Goal: Communication & Community: Answer question/provide support

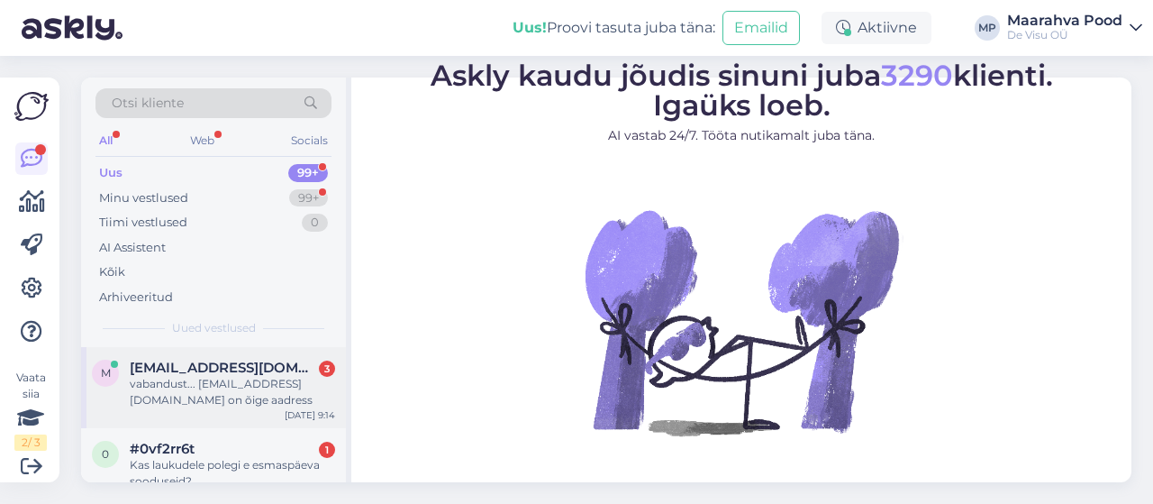
click at [219, 383] on div "vabandust... [EMAIL_ADDRESS][DOMAIN_NAME] on õige aadress" at bounding box center [232, 392] width 205 height 32
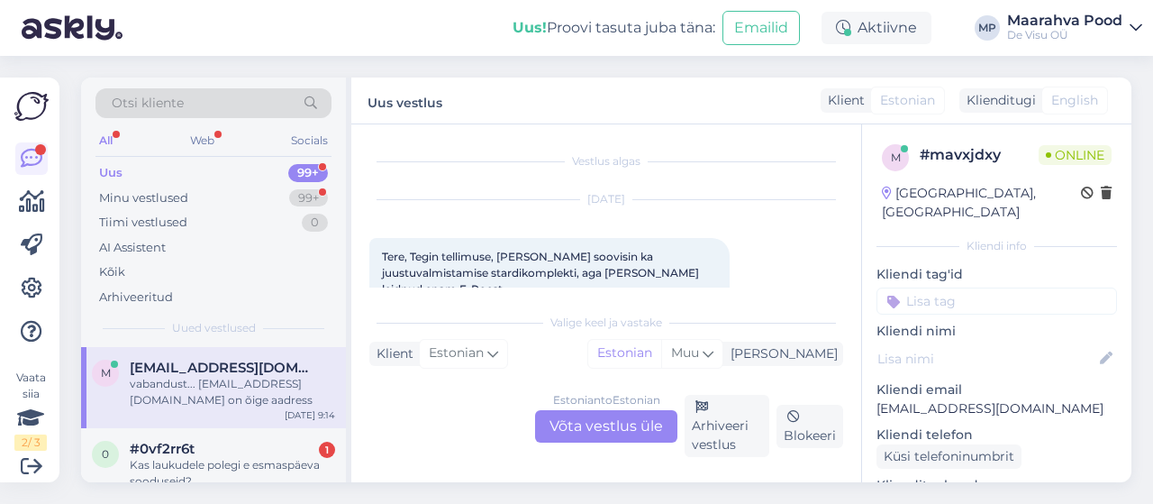
scroll to position [211, 0]
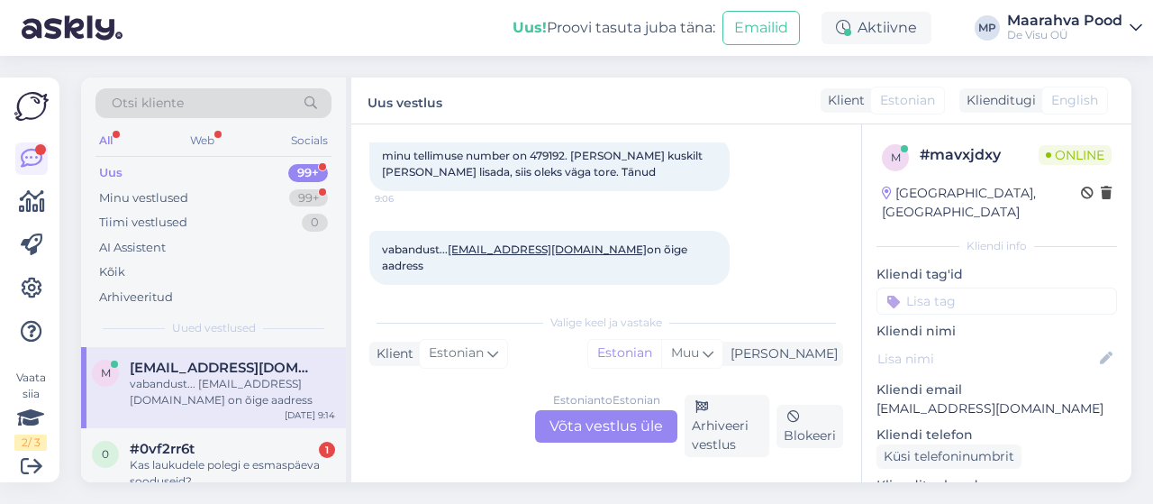
click at [569, 421] on div "Estonian to Estonian Võta vestlus üle" at bounding box center [606, 426] width 142 height 32
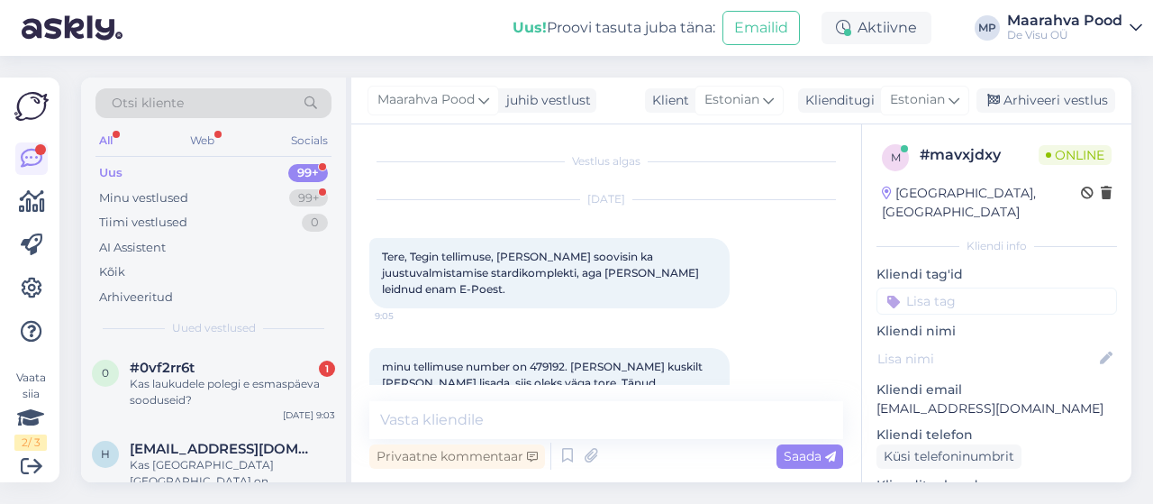
scroll to position [90, 0]
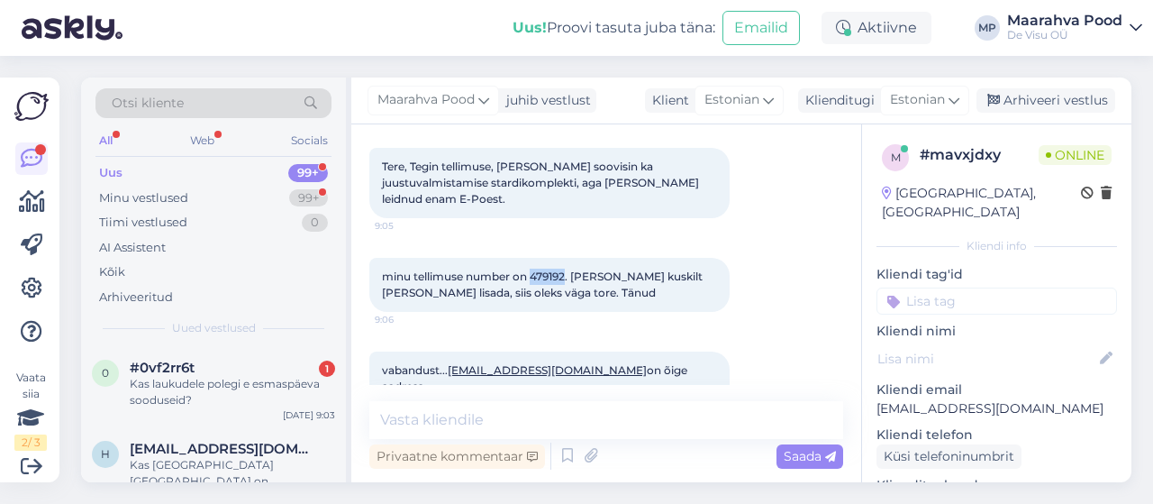
drag, startPoint x: 567, startPoint y: 275, endPoint x: 532, endPoint y: 271, distance: 35.3
click at [532, 271] on span "minu tellimuse number on 479192. [PERSON_NAME] kuskilt [PERSON_NAME] lisada, si…" at bounding box center [543, 284] width 323 height 30
copy span "479192"
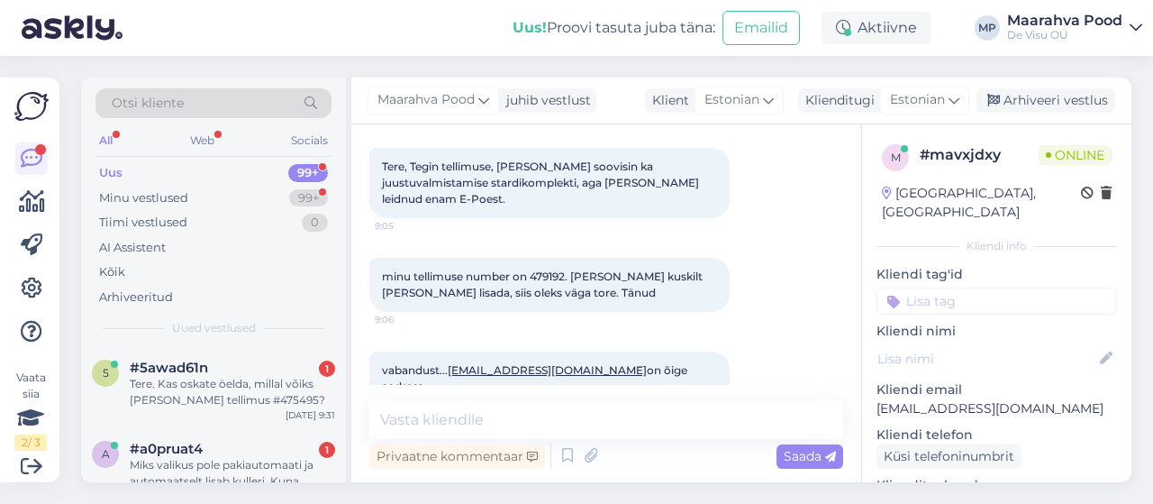
click at [769, 306] on div "minu tellimuse number on 479192. [PERSON_NAME] kuskilt [PERSON_NAME] lisada, si…" at bounding box center [606, 285] width 474 height 94
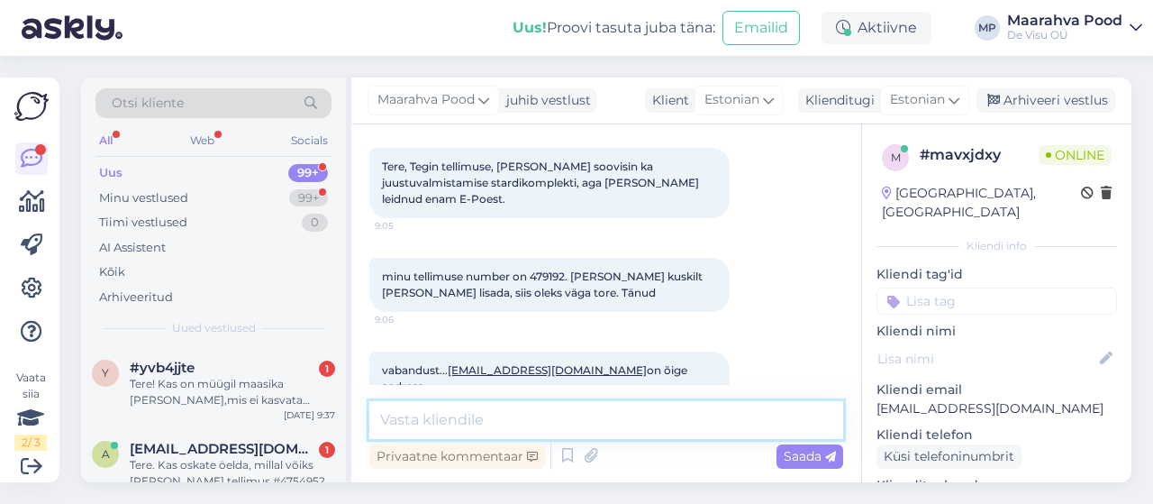
click at [536, 423] on textarea at bounding box center [606, 420] width 474 height 38
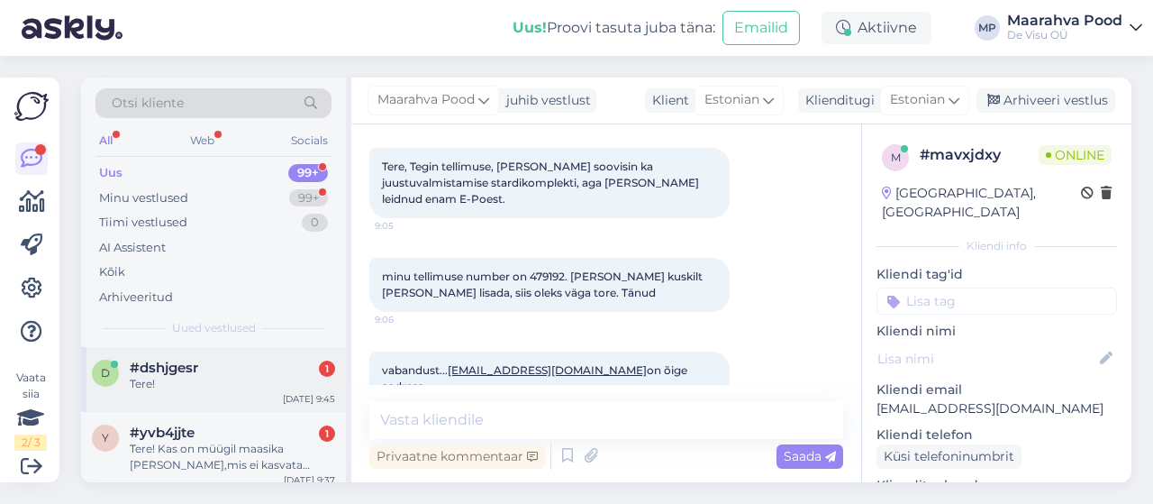
click at [131, 380] on div "Tere!" at bounding box center [232, 384] width 205 height 16
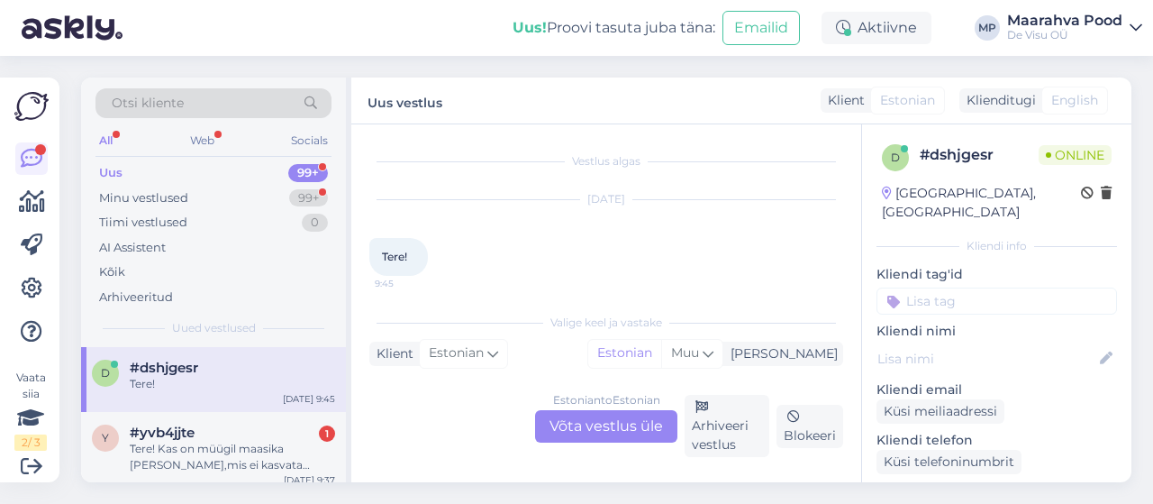
scroll to position [7, 0]
click at [580, 428] on div "Estonian to Estonian Võta vestlus üle" at bounding box center [606, 426] width 142 height 32
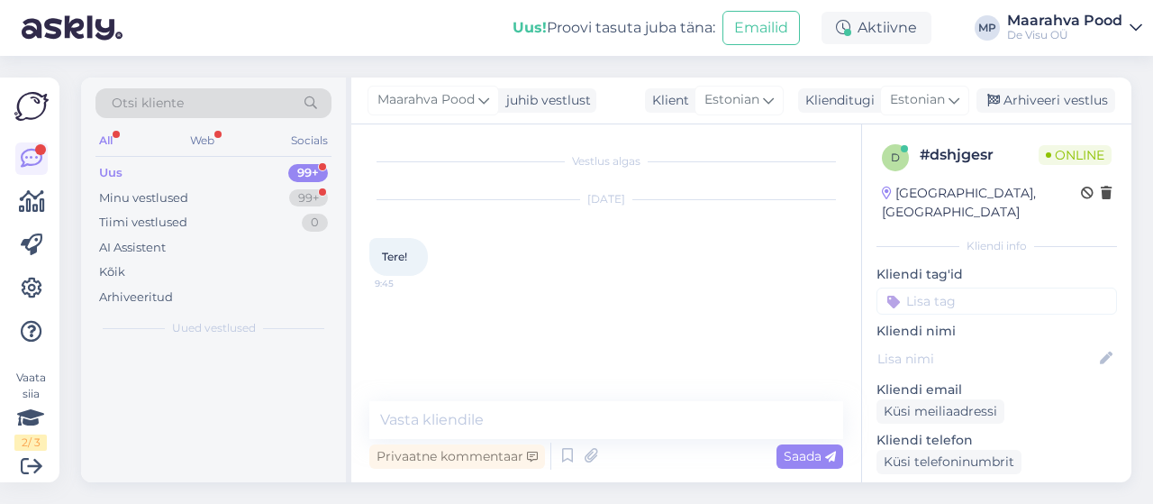
scroll to position [0, 0]
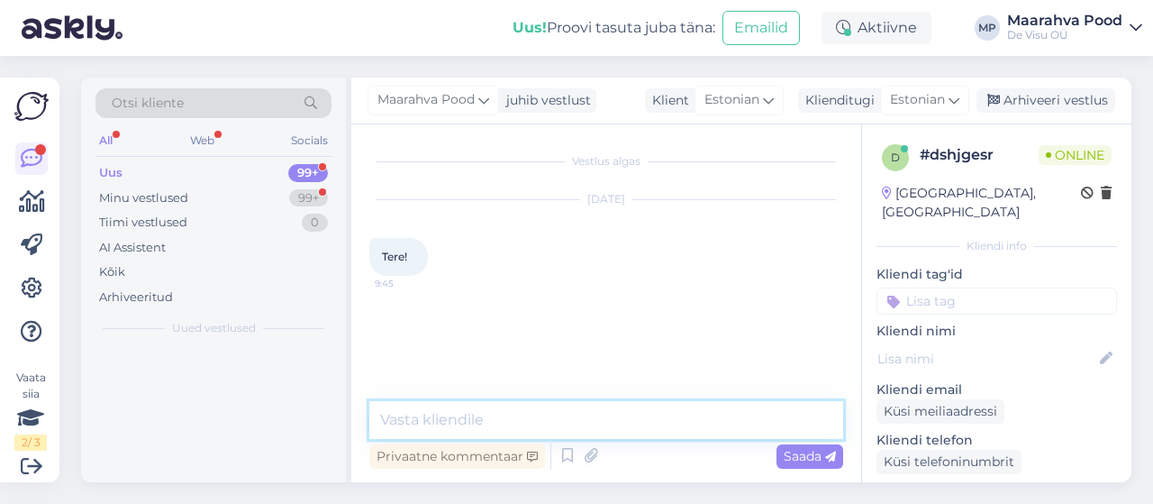
click at [528, 419] on textarea at bounding box center [606, 420] width 474 height 38
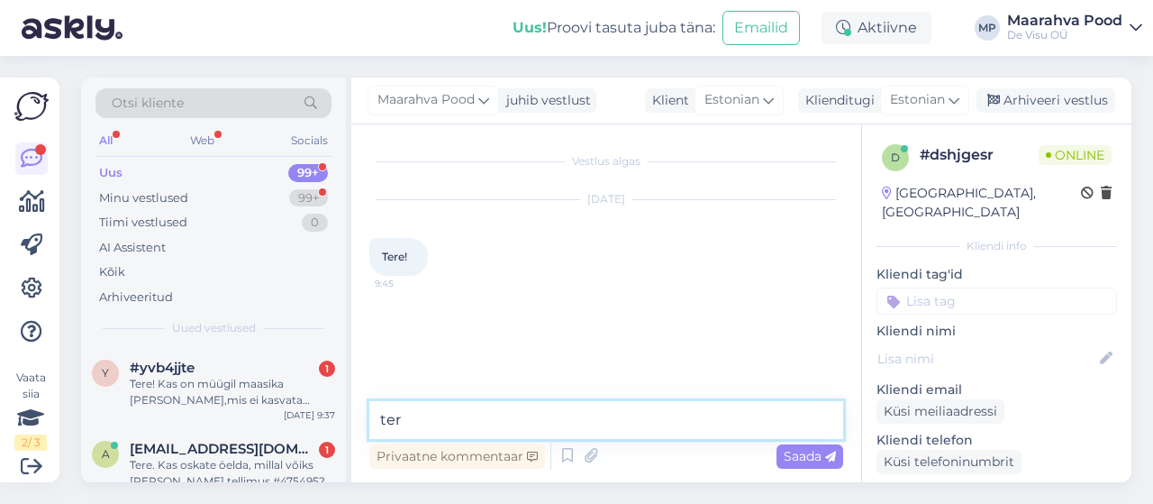
type textarea "tere"
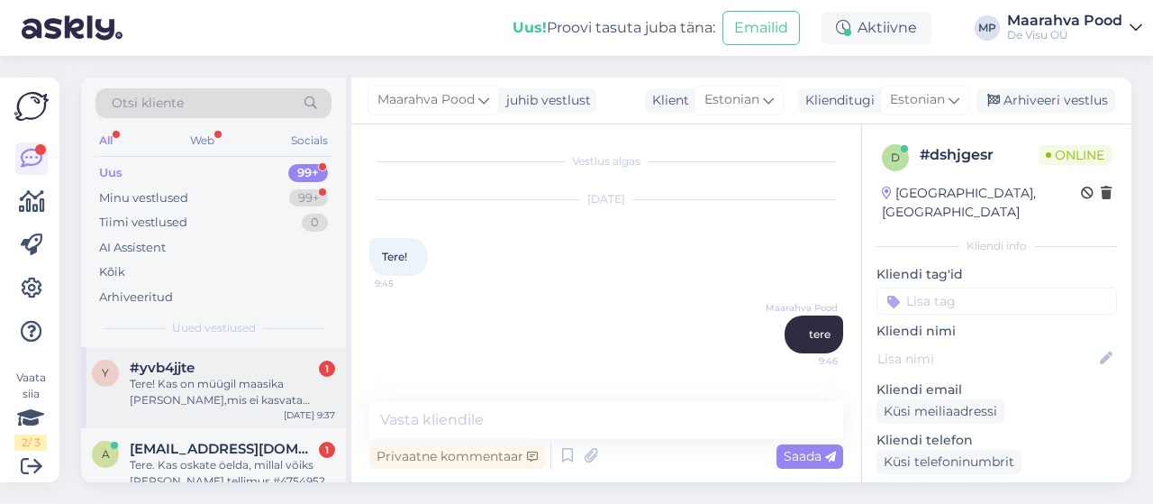
click at [257, 394] on div "Tere! Kas on müügil maasika [PERSON_NAME],mis ei kasvata [PERSON_NAME] ,[PERSON…" at bounding box center [232, 392] width 205 height 32
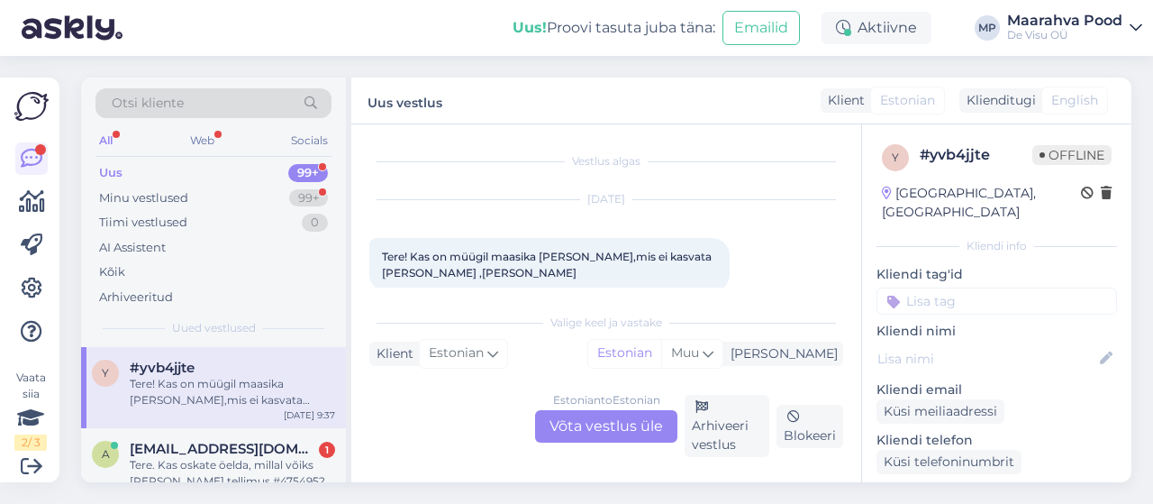
scroll to position [23, 0]
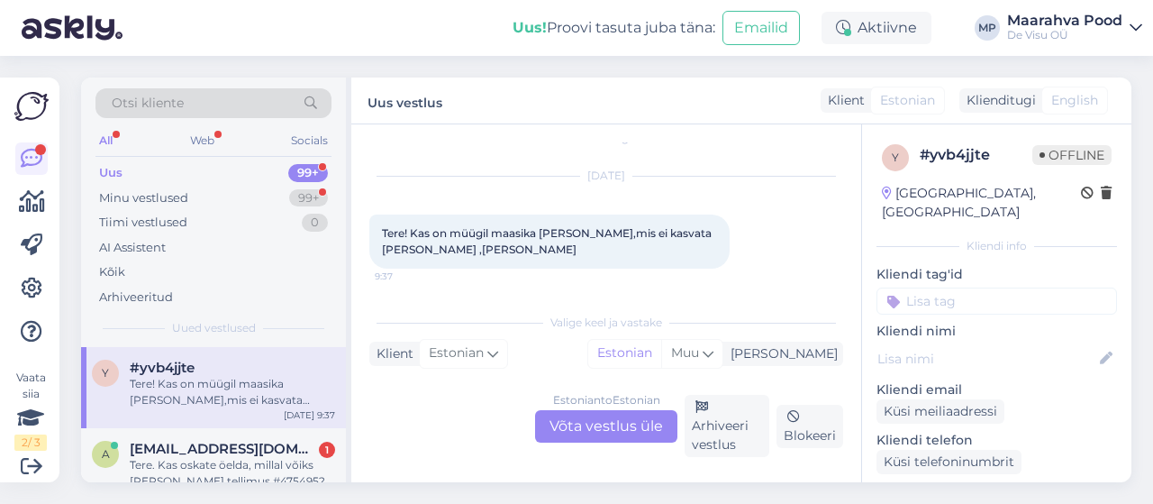
click at [578, 417] on div "Estonian to Estonian Võta vestlus üle" at bounding box center [606, 426] width 142 height 32
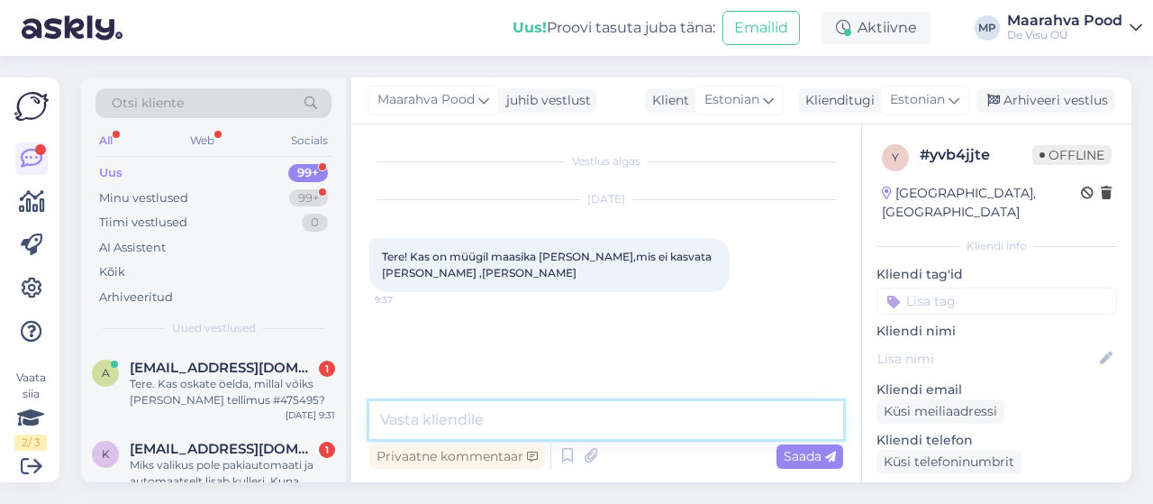
click at [514, 429] on textarea at bounding box center [606, 420] width 474 height 38
type textarea "Tere. maasika taimi ei ole enam."
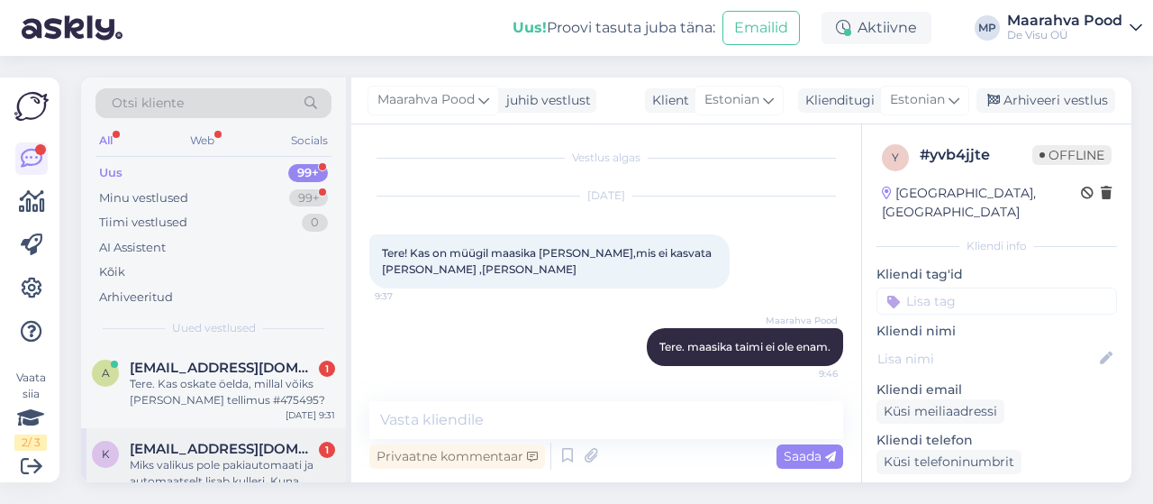
click at [209, 474] on div "Miks valikus pole pakiautomaati ja automaatselt lisab kulleri. Kuna summa ületa…" at bounding box center [232, 473] width 205 height 32
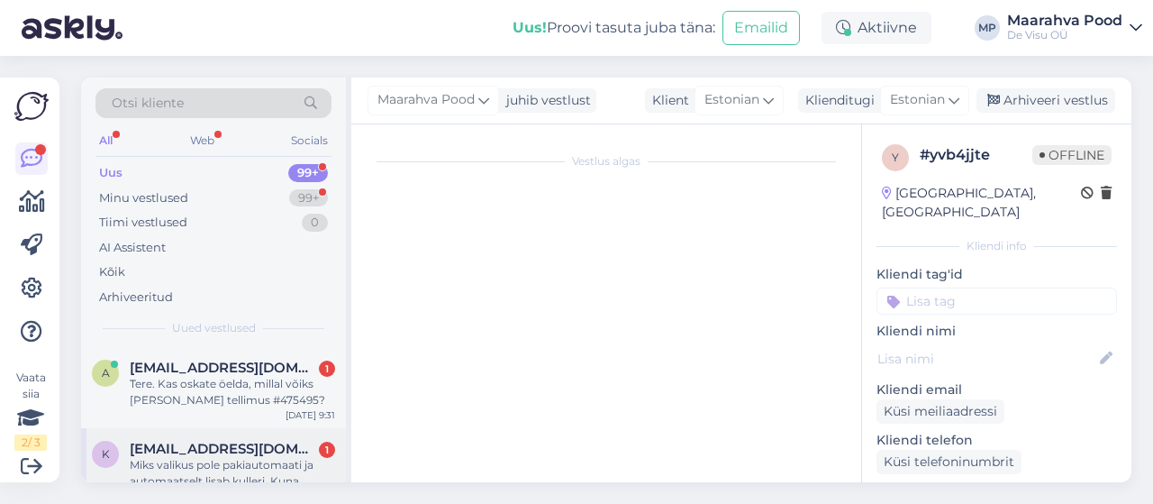
scroll to position [23, 0]
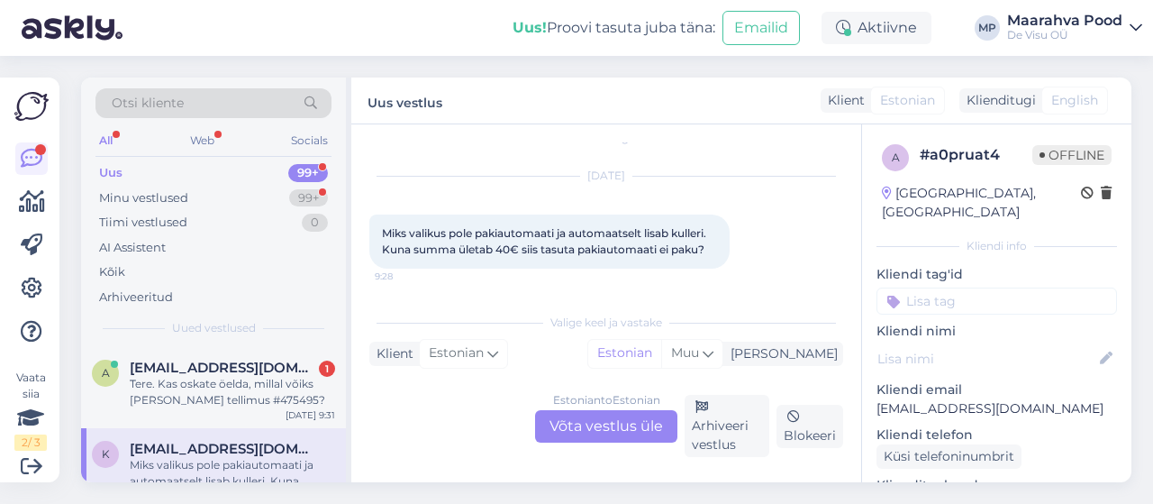
click at [607, 423] on div "Estonian to Estonian Võta vestlus üle" at bounding box center [606, 426] width 142 height 32
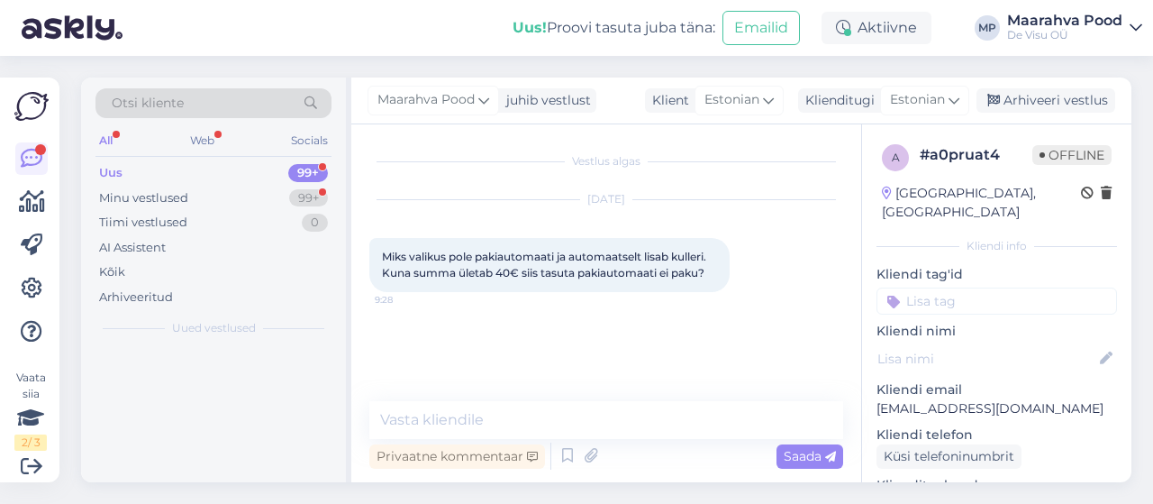
scroll to position [0, 0]
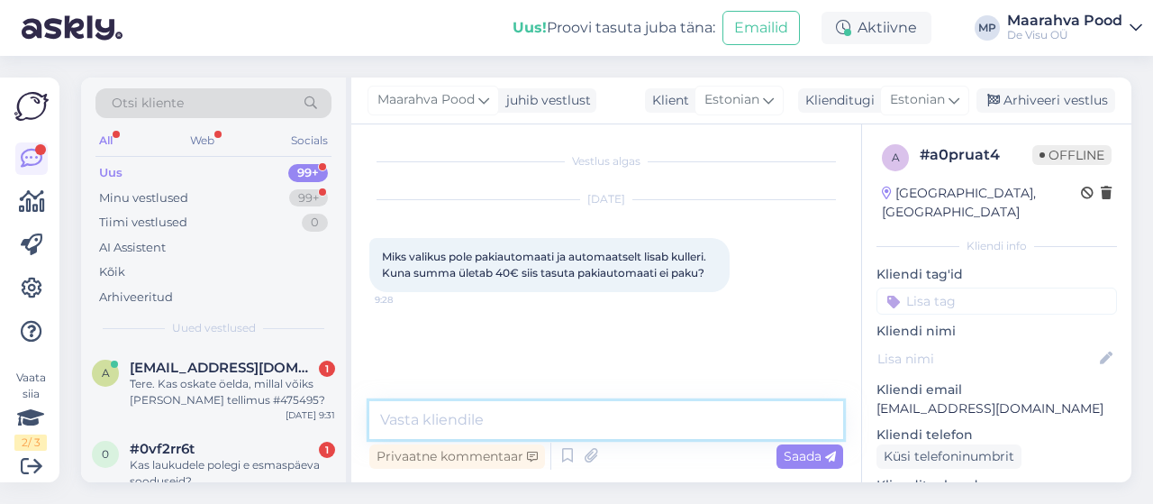
click at [576, 419] on textarea at bounding box center [606, 420] width 474 height 38
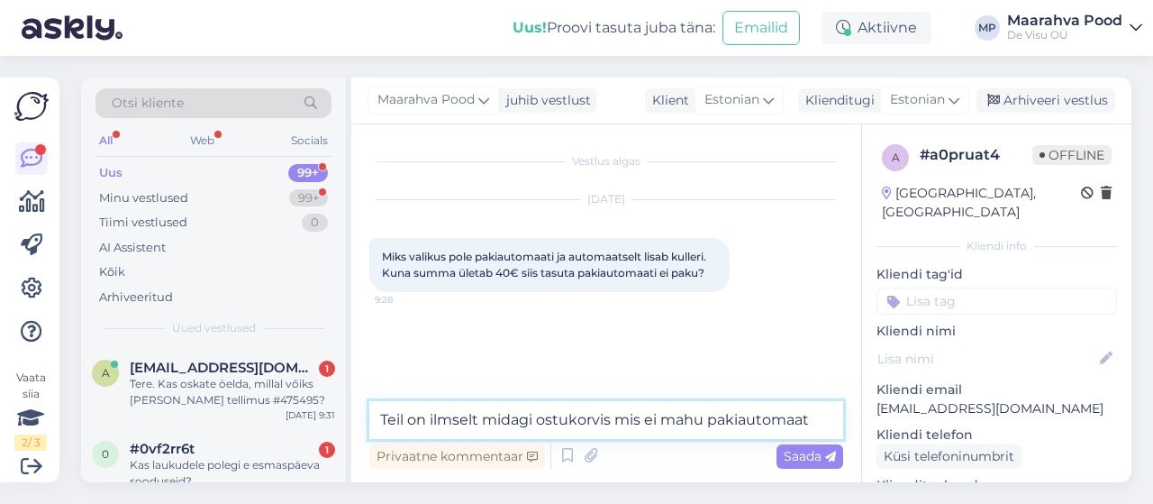
type textarea "Teil on ilmselt midagi ostukorvis mis ei mahu pakiautomaati"
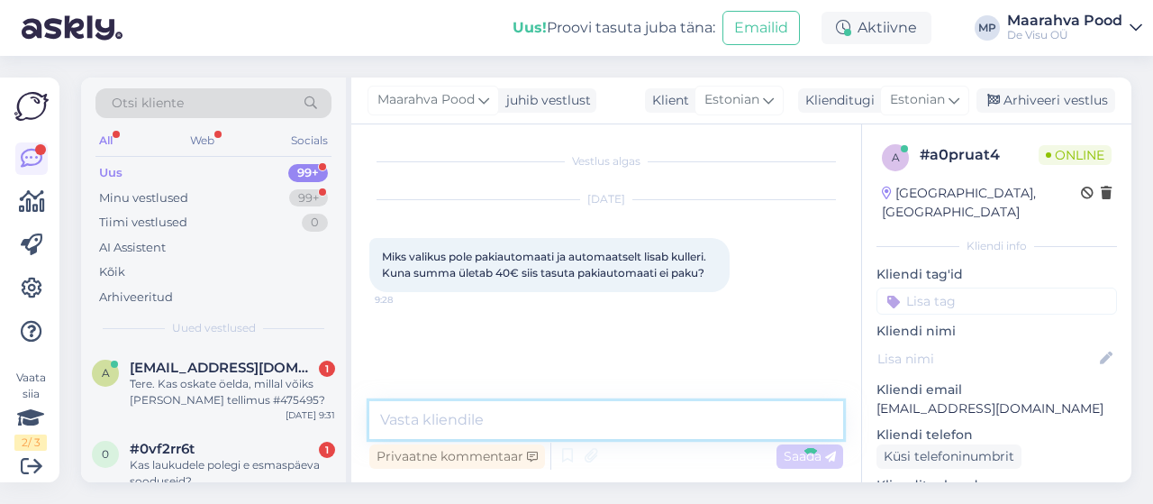
scroll to position [4, 0]
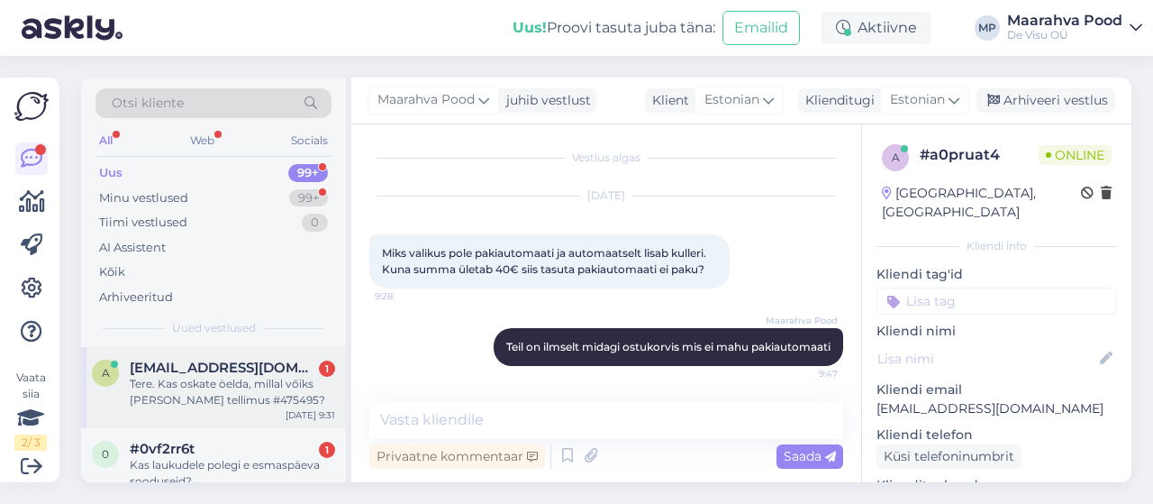
click at [236, 400] on div "Tere. Kas oskate öelda, millal võiks [PERSON_NAME] tellimus #475495?" at bounding box center [232, 392] width 205 height 32
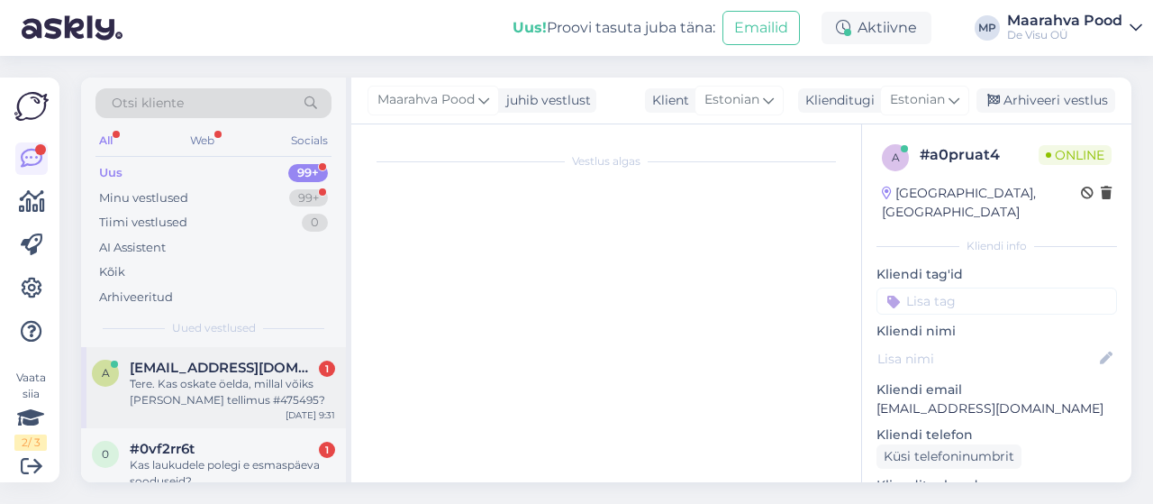
scroll to position [23, 0]
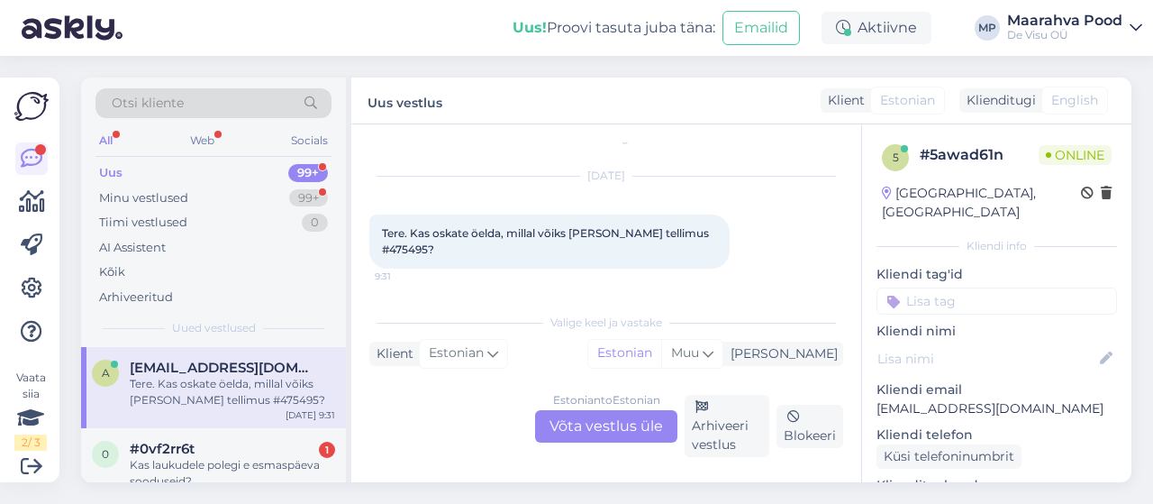
click at [568, 438] on div "Estonian to Estonian Võta vestlus üle" at bounding box center [606, 426] width 142 height 32
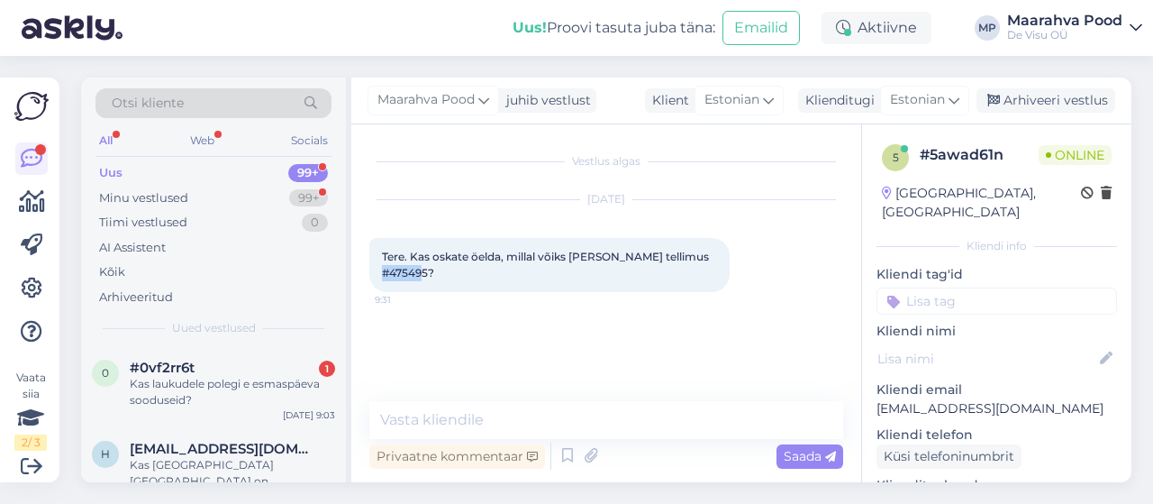
drag, startPoint x: 429, startPoint y: 271, endPoint x: 393, endPoint y: 271, distance: 36.0
click at [393, 271] on span "Tere. Kas oskate öelda, millal võiks [PERSON_NAME] tellimus #475495?" at bounding box center [547, 265] width 330 height 30
copy span "475495"
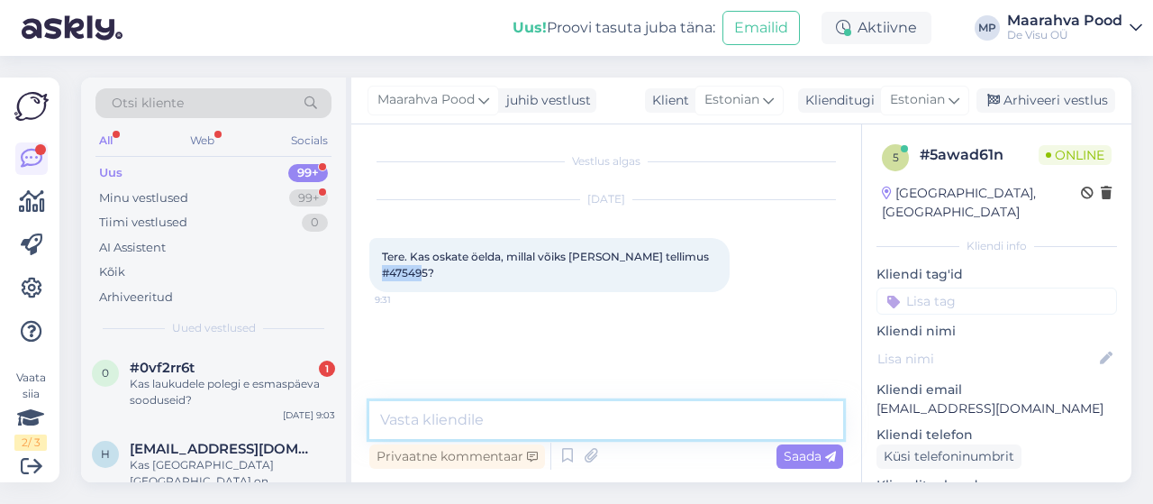
click at [422, 423] on textarea at bounding box center [606, 420] width 474 height 38
type textarea "Tere"
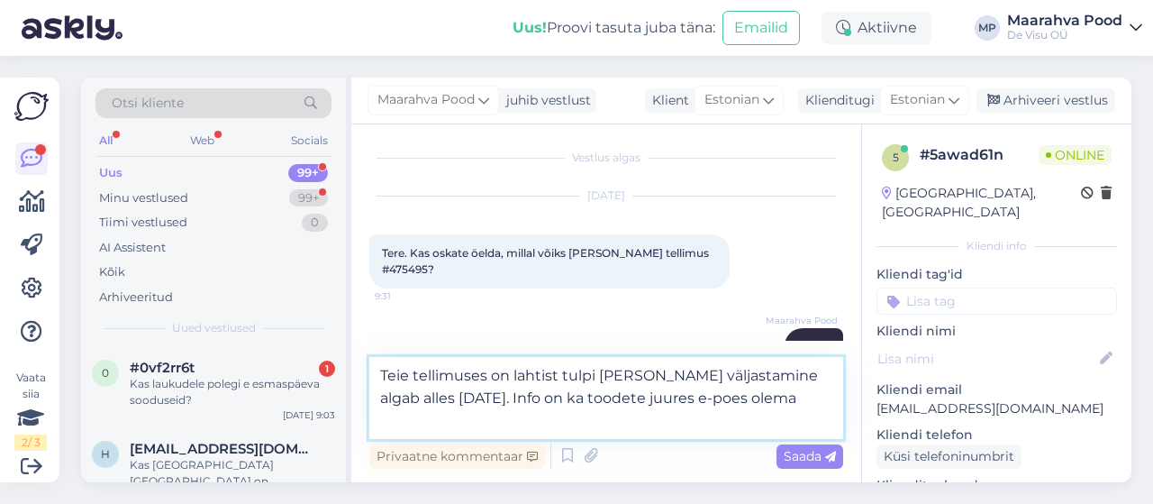
type textarea "Teie tellimuses on lahtist tulpi [PERSON_NAME] väljastamine algab alles [DATE].…"
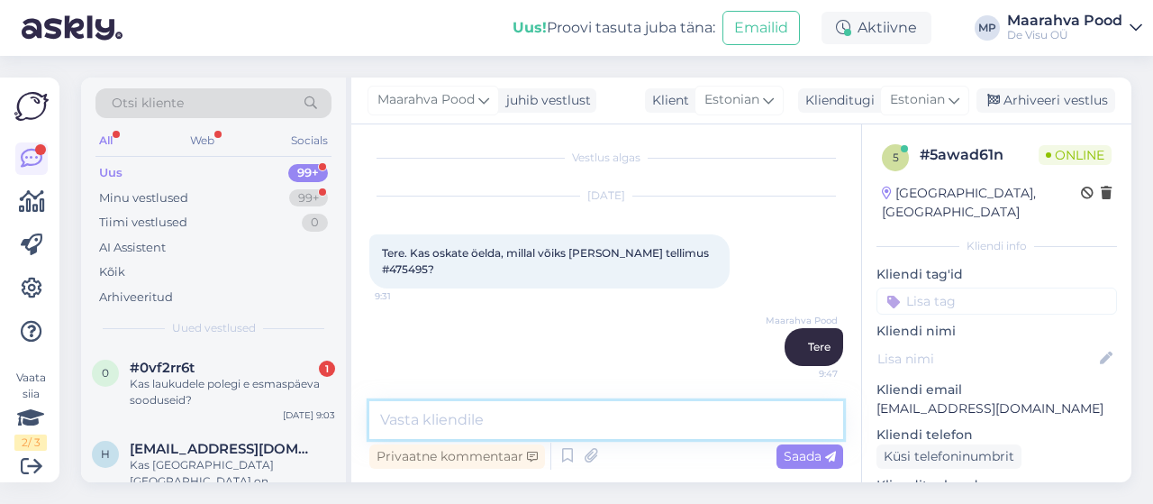
scroll to position [114, 0]
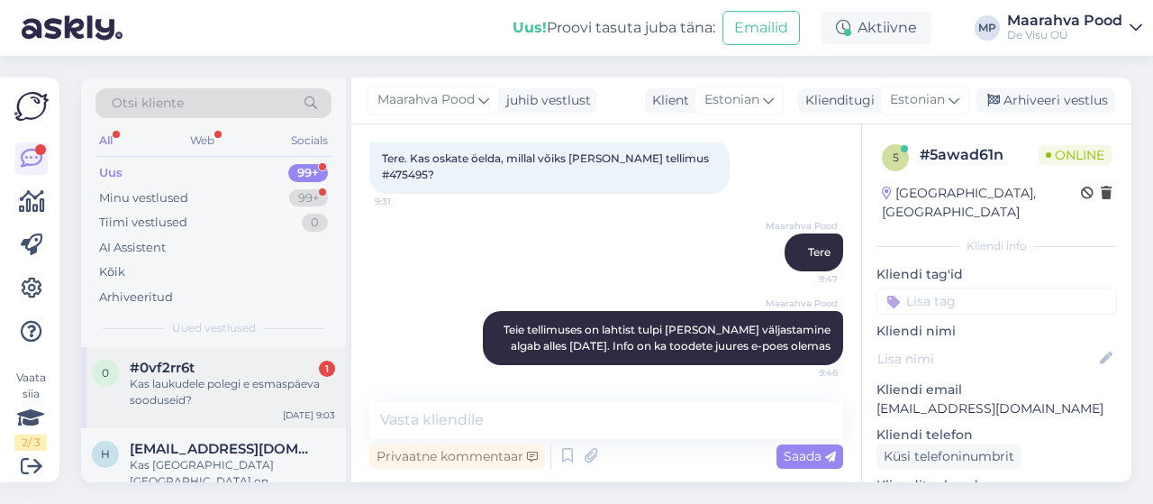
click at [189, 386] on div "Kas laukudele polegi e esmaspäeva sooduseid?" at bounding box center [232, 392] width 205 height 32
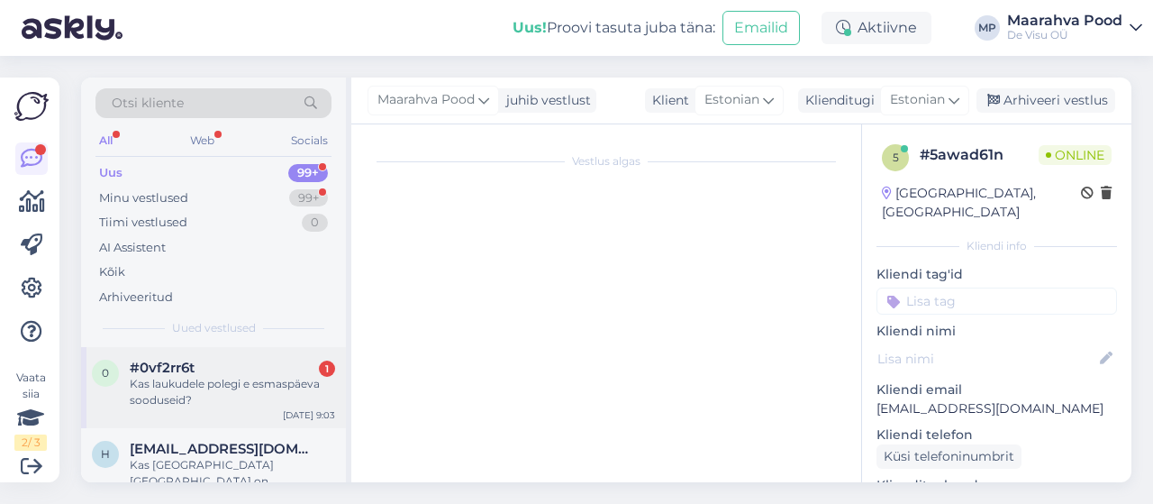
scroll to position [7, 0]
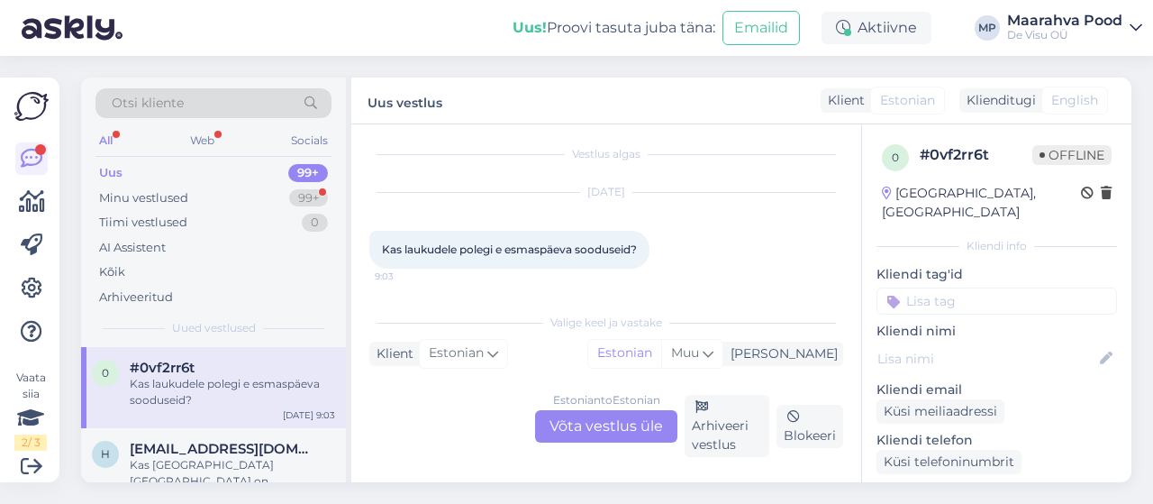
click at [575, 426] on div "Estonian to Estonian Võta vestlus üle" at bounding box center [606, 426] width 142 height 32
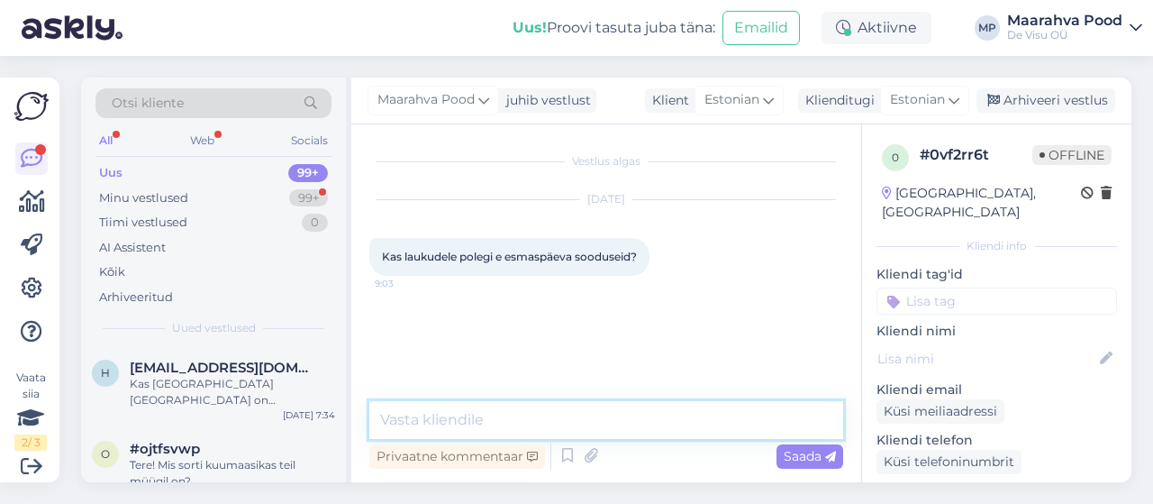
click at [477, 424] on textarea at bounding box center [606, 420] width 474 height 38
type textarea "Tere. Kõigele on kood"
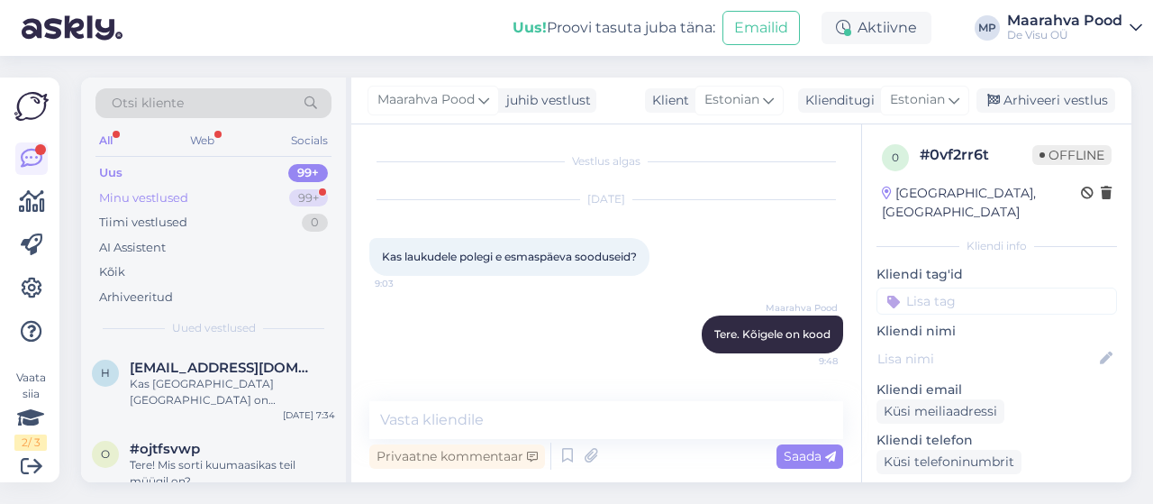
click at [182, 189] on div "Minu vestlused" at bounding box center [143, 198] width 89 height 18
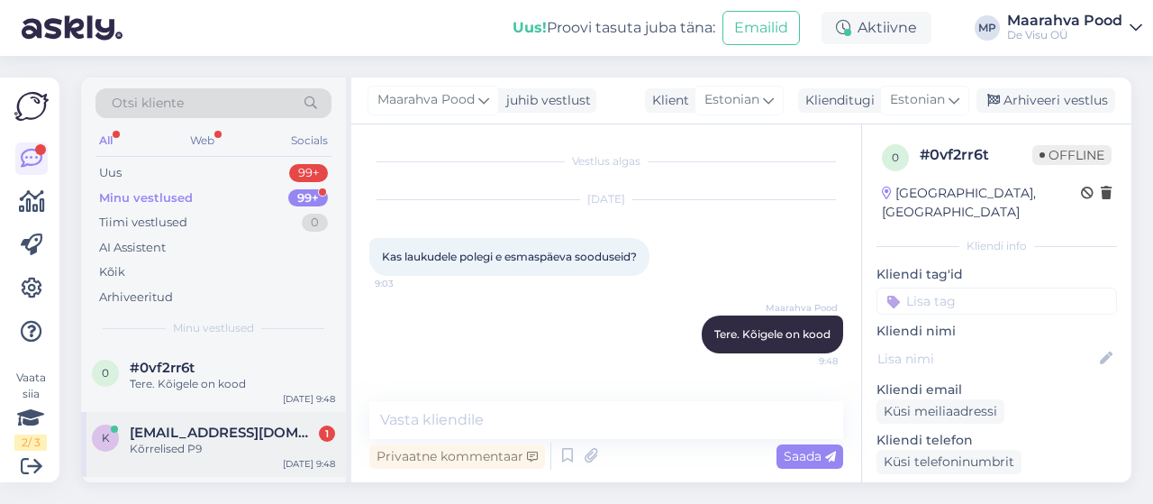
click at [211, 438] on span "[EMAIL_ADDRESS][DOMAIN_NAME]" at bounding box center [223, 432] width 187 height 16
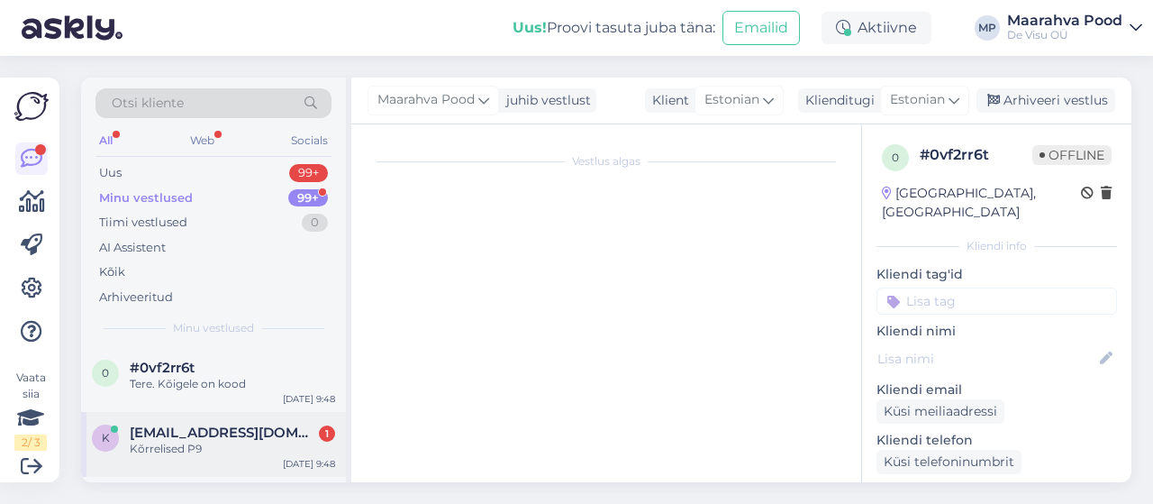
scroll to position [81, 0]
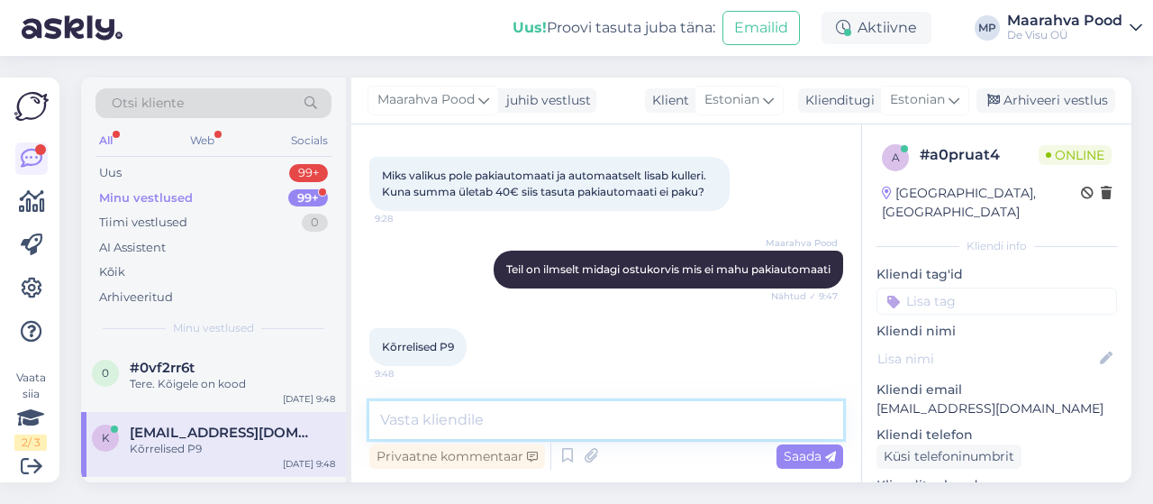
click at [489, 424] on textarea at bounding box center [606, 420] width 474 height 38
type textarea "Need on suht pikad juba [PERSON_NAME]"
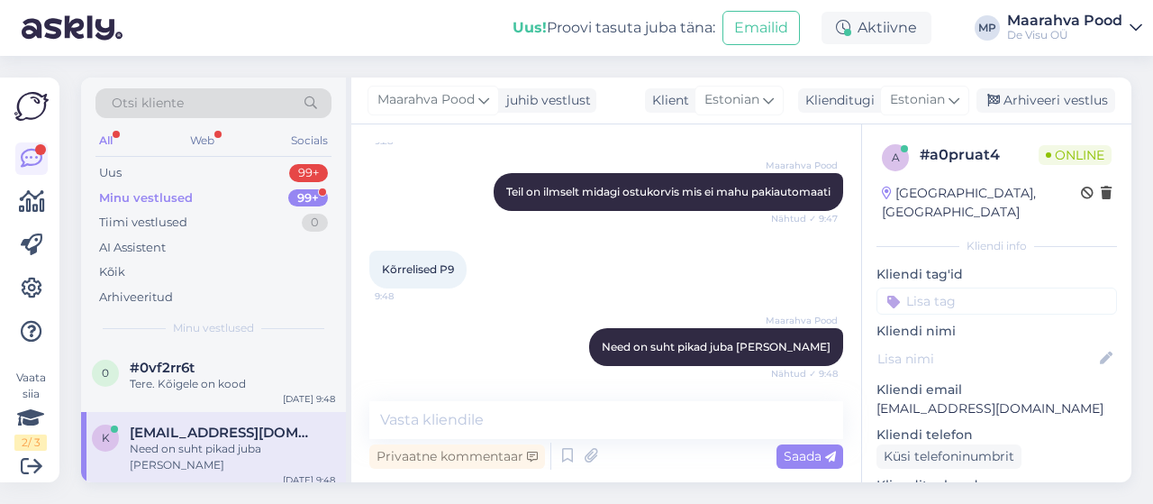
click at [165, 195] on div "Minu vestlused" at bounding box center [146, 198] width 94 height 18
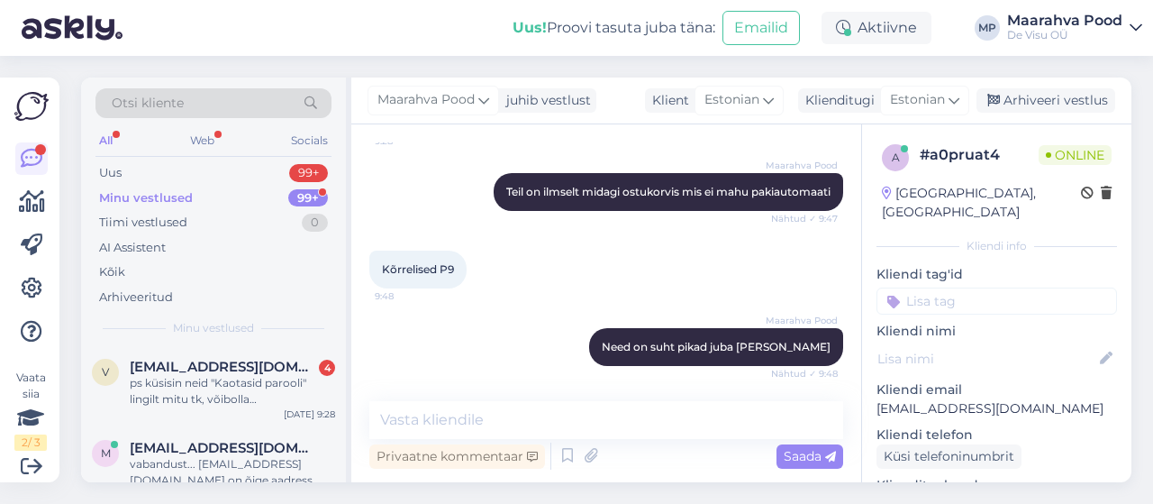
scroll to position [360, 0]
click at [218, 382] on div "ps küsisin neid "Kaotasid parooli" lingilt mitu tk, võibolla [PERSON_NAME] siis…" at bounding box center [232, 388] width 205 height 32
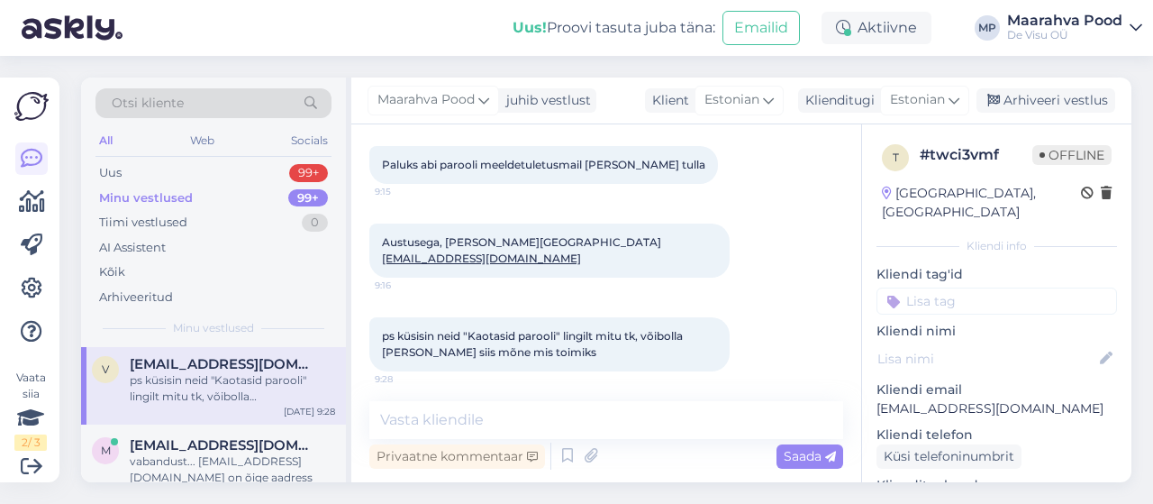
scroll to position [1683, 0]
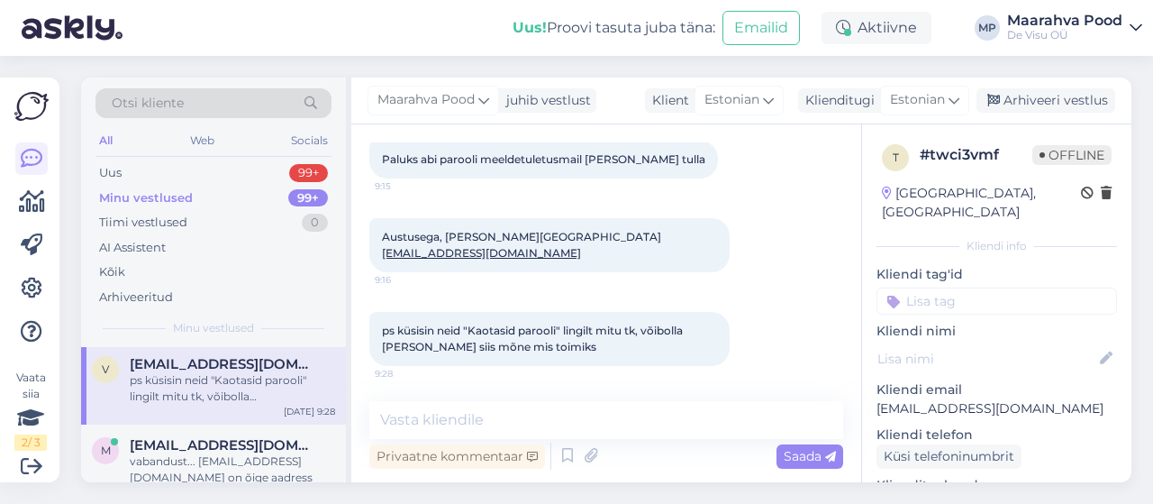
click at [159, 191] on div "Minu vestlused" at bounding box center [146, 198] width 94 height 18
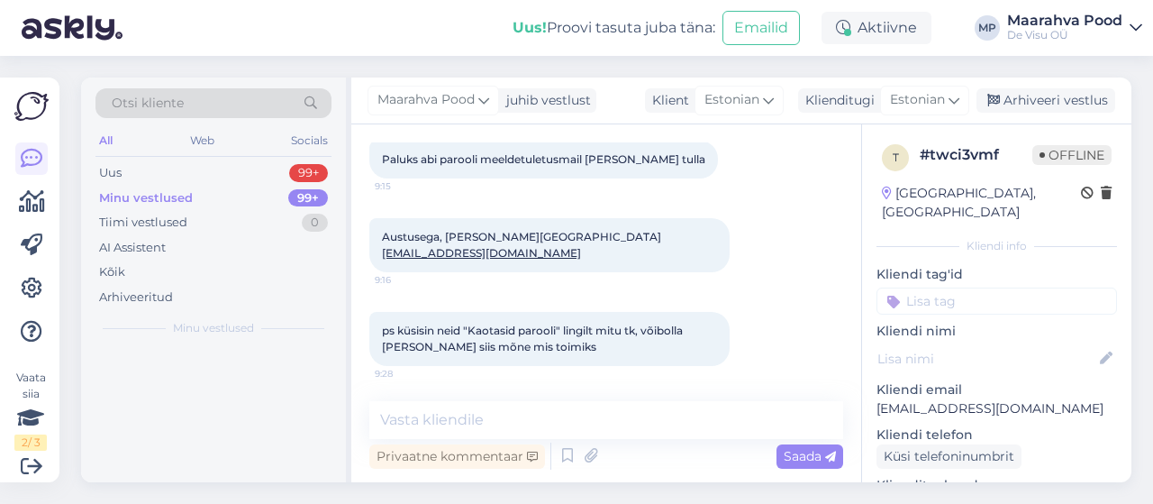
scroll to position [0, 0]
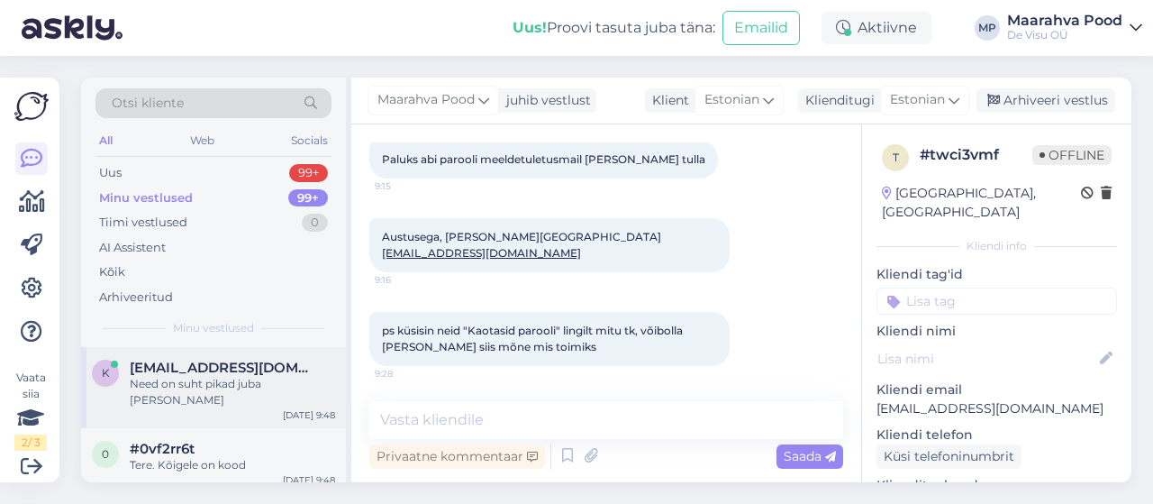
click at [184, 381] on div "Need on suht pikad juba [PERSON_NAME]" at bounding box center [232, 392] width 205 height 32
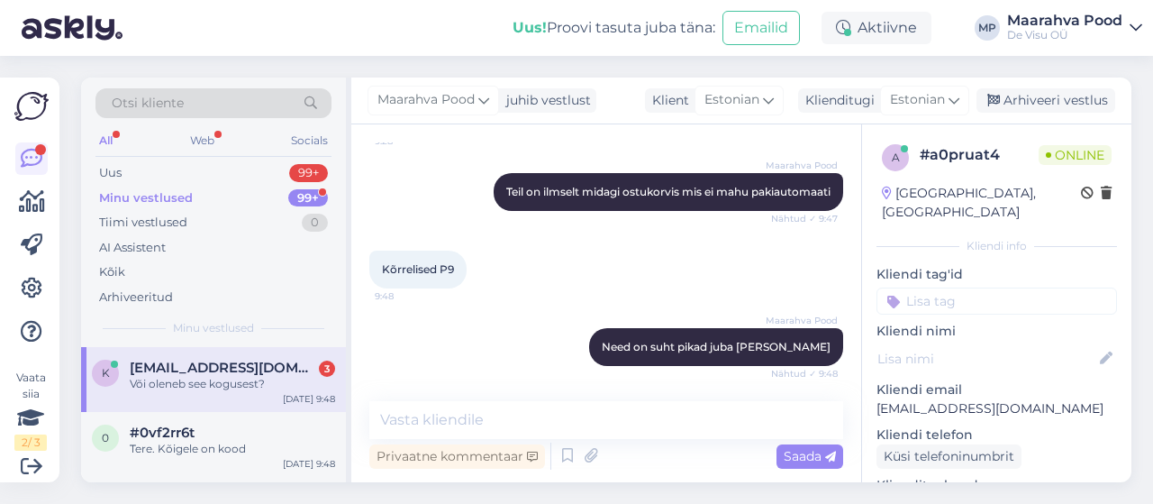
scroll to position [407, 0]
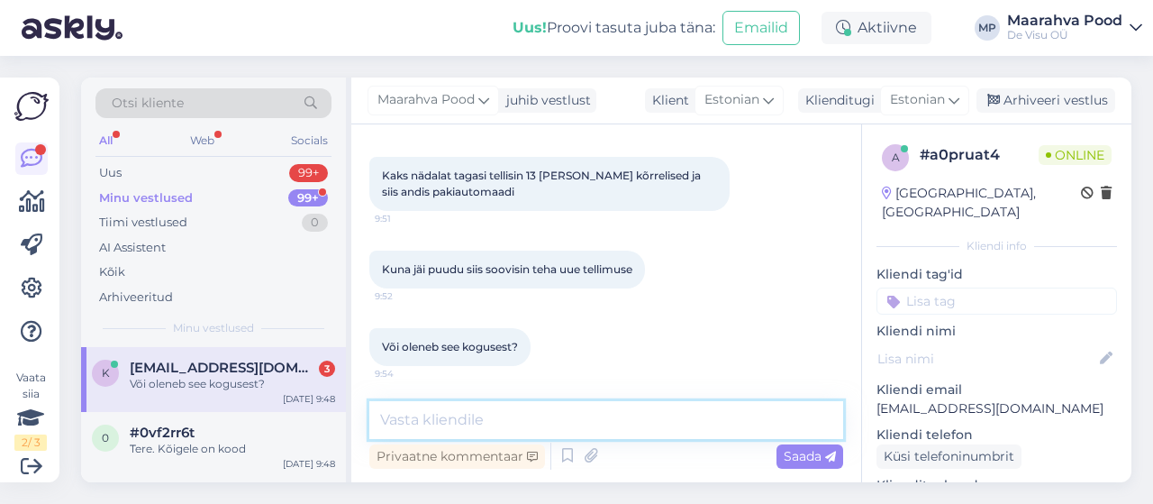
click at [515, 423] on textarea at bounding box center [606, 420] width 474 height 38
click at [441, 414] on textarea at bounding box center [606, 420] width 474 height 38
type textarea "Teil on ju ka roosid"
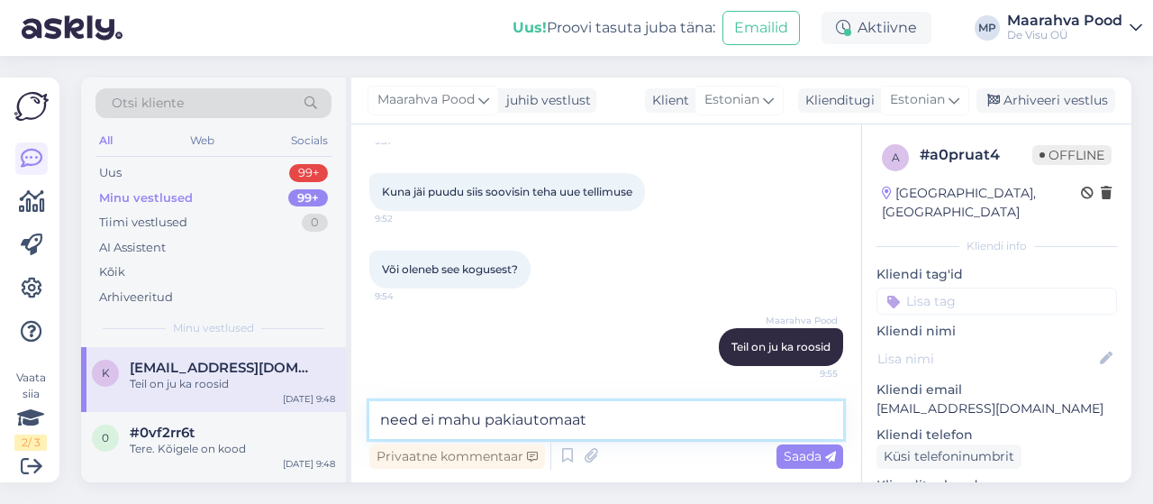
type textarea "need ei mahu pakiautomaati"
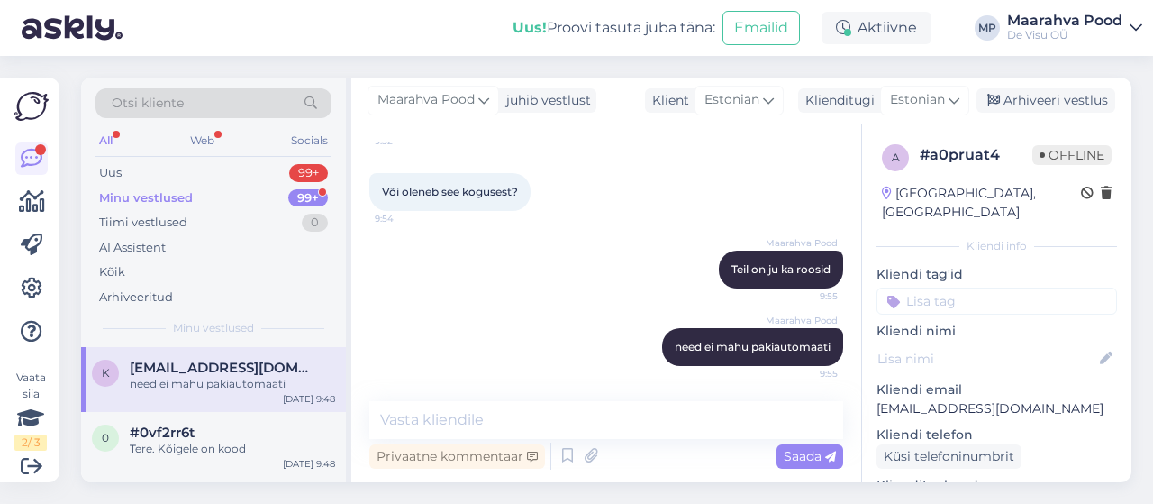
click at [523, 310] on div "Maarahva Pood need ei mahu pakiautomaati 9:55" at bounding box center [606, 346] width 474 height 77
drag, startPoint x: 175, startPoint y: 193, endPoint x: 175, endPoint y: 203, distance: 9.9
click at [175, 198] on div "Minu vestlused" at bounding box center [146, 198] width 94 height 18
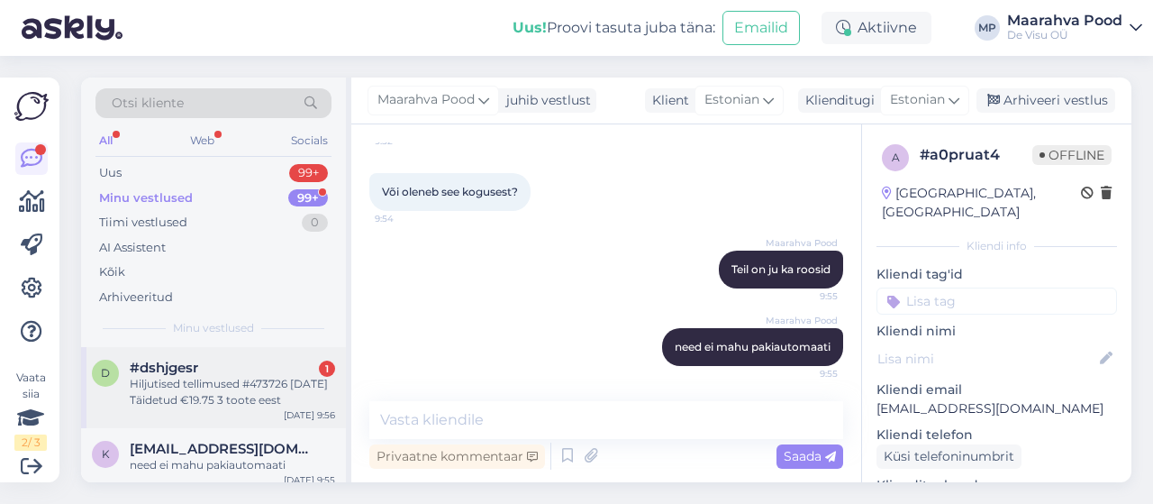
click at [222, 383] on div "Hiljutised tellimused #473726 [DATE] Täidetud €19.75 3 toote eest" at bounding box center [232, 392] width 205 height 32
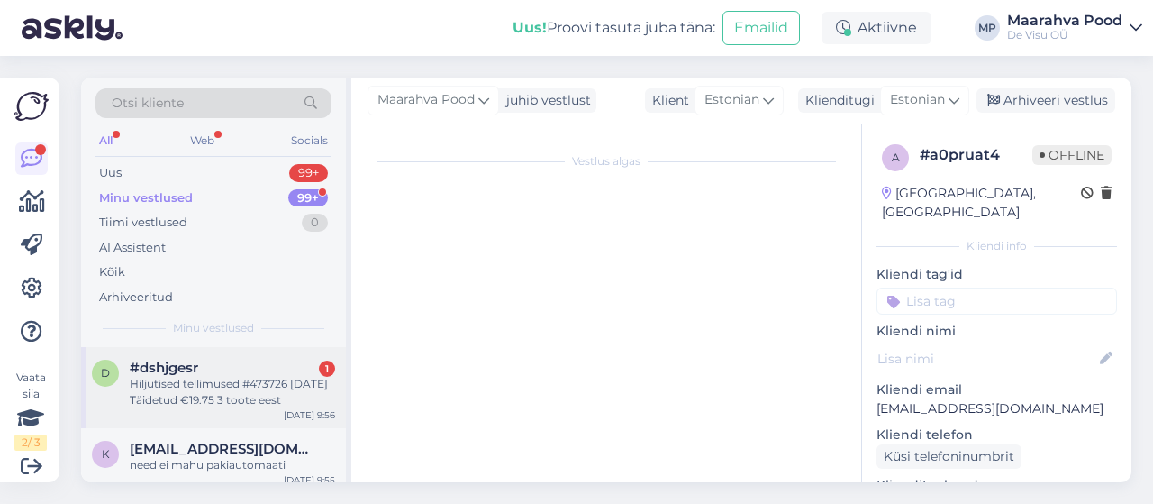
scroll to position [130, 0]
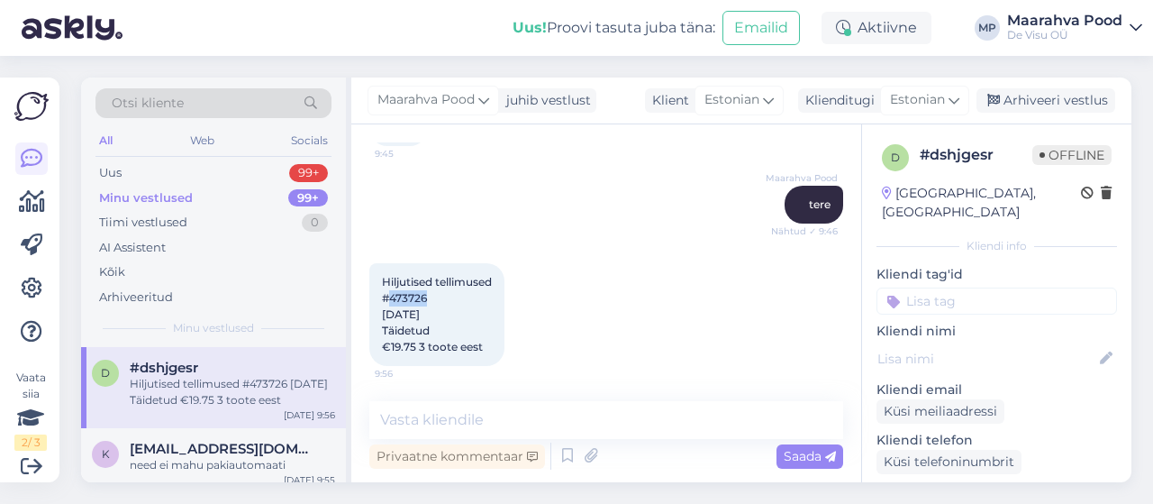
drag, startPoint x: 432, startPoint y: 296, endPoint x: 389, endPoint y: 296, distance: 43.2
click at [389, 296] on div "Hiljutised tellimused #473726 [DATE] Täidetud €19.75 3 toote eest 9:56" at bounding box center [436, 314] width 135 height 103
copy span "473726"
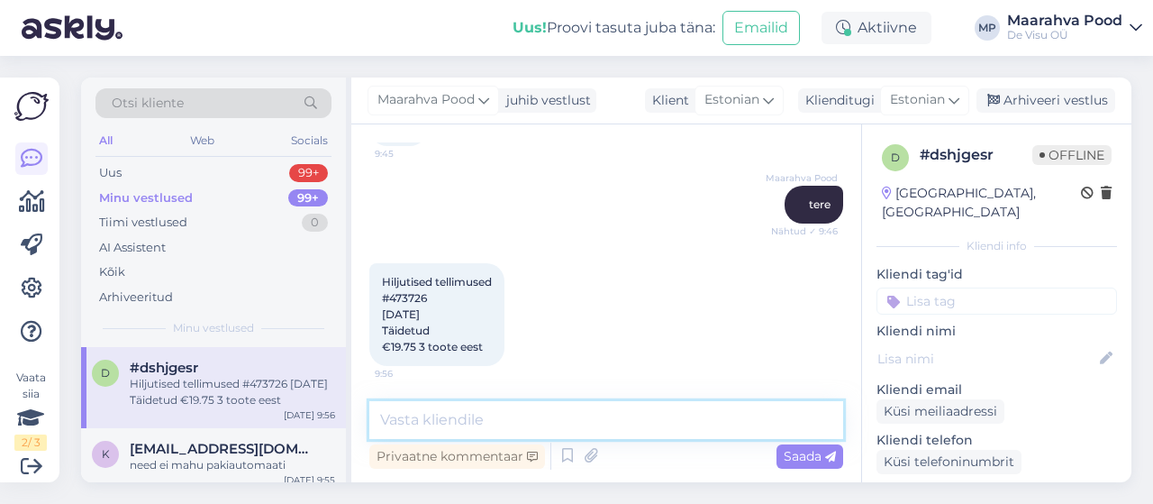
click at [503, 423] on textarea at bounding box center [606, 420] width 474 height 38
paste textarea "[PERSON_NAME] toimetatud Saadetis on kättetoimetatud [DATE] 14:56 Kehra Coop Ko…"
type textarea "[PERSON_NAME] toimetatud Saadetis on kättetoimetatud [DATE] 14:56 Kehra Coop Ko…"
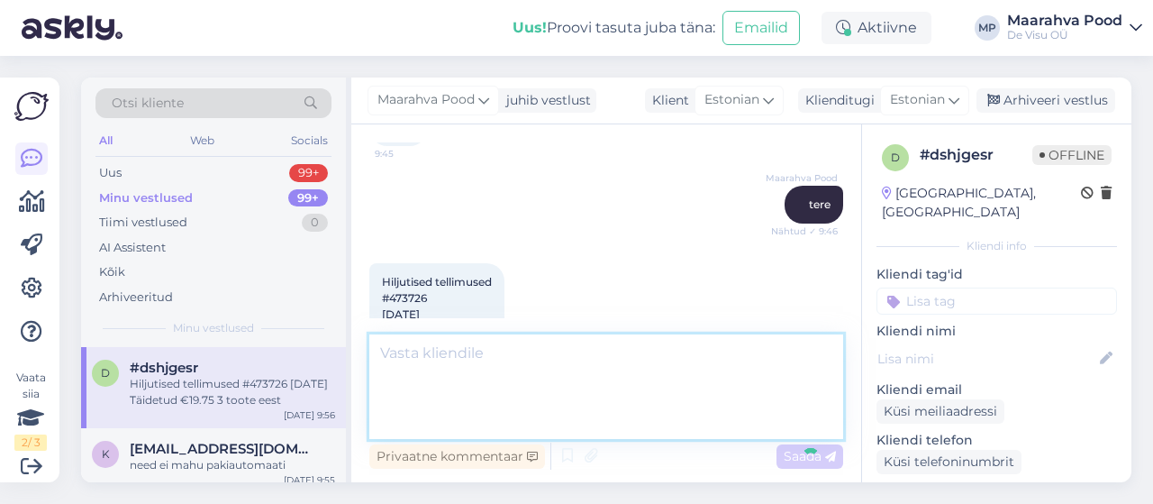
scroll to position [256, 0]
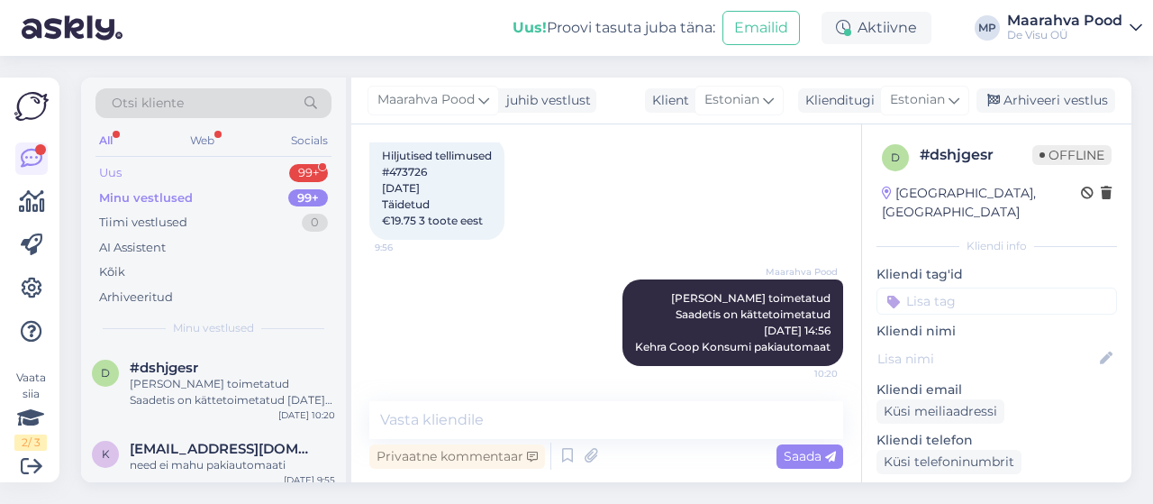
click at [137, 170] on div "Uus 99+" at bounding box center [213, 172] width 236 height 25
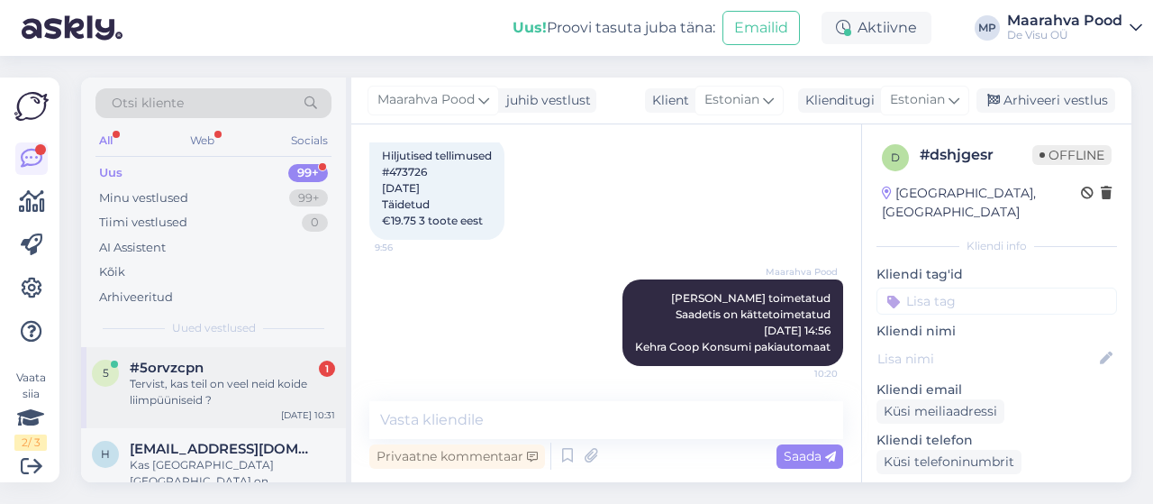
click at [196, 386] on div "Tervist, kas teil on veel neid koide liimpüüniseid ?" at bounding box center [232, 392] width 205 height 32
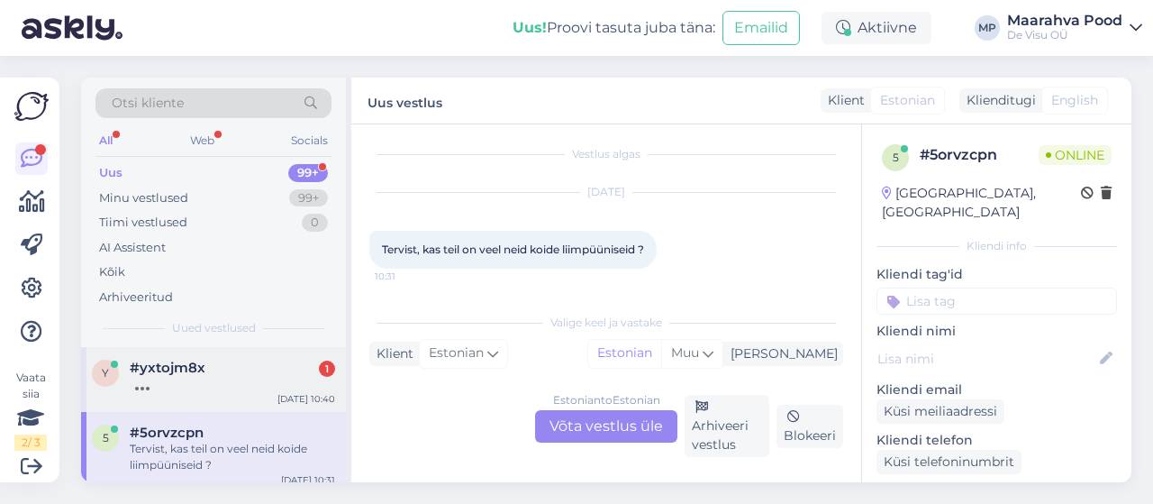
click at [236, 371] on div "#yxtojm8x 1" at bounding box center [232, 367] width 205 height 16
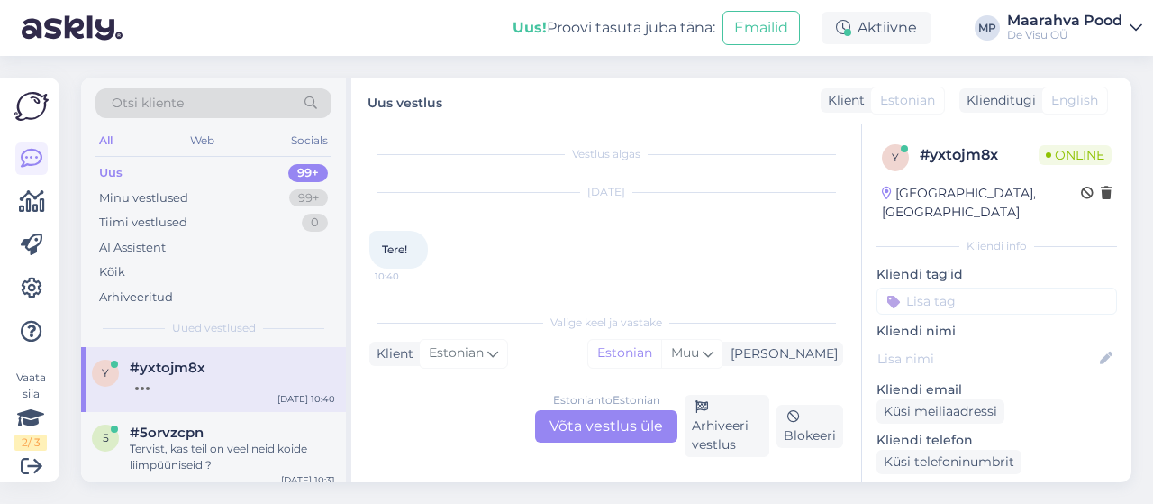
click at [559, 426] on div "Estonian to Estonian Võta vestlus üle" at bounding box center [606, 426] width 142 height 32
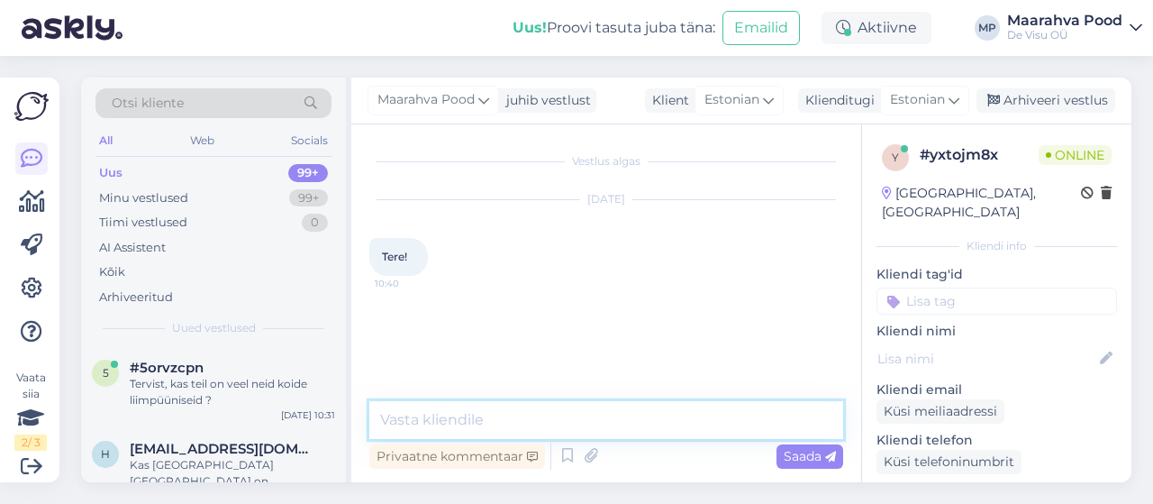
click at [542, 418] on textarea at bounding box center [606, 420] width 474 height 38
type textarea "tere"
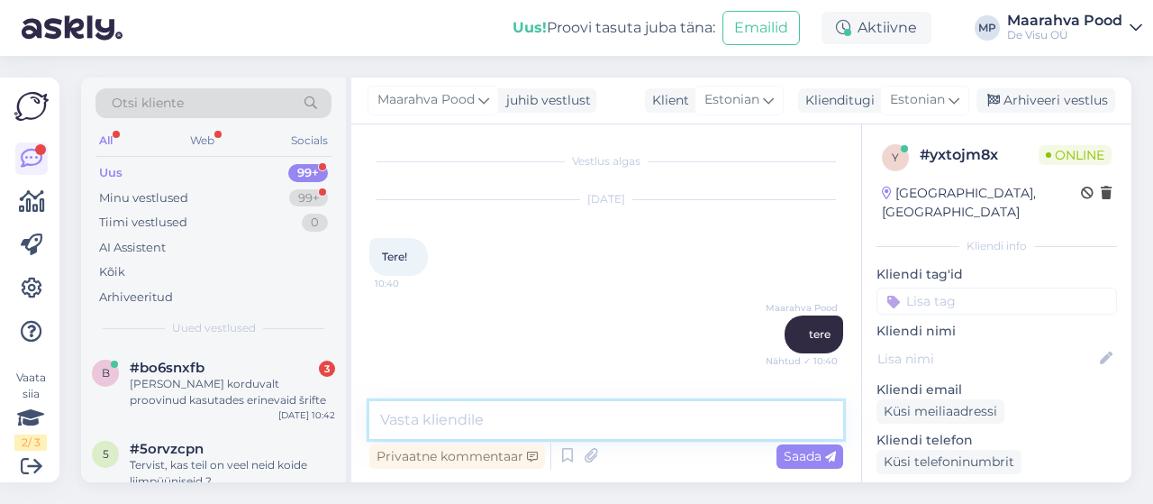
scroll to position [142, 0]
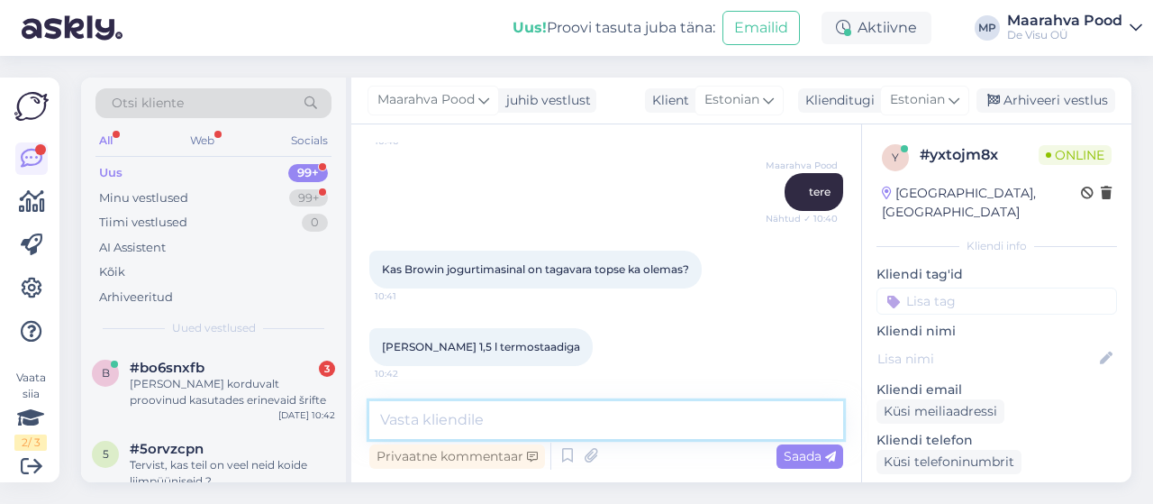
click at [504, 421] on textarea at bounding box center [606, 420] width 474 height 38
type textarea "Tere. müügis [PERSON_NAME] ei ole."
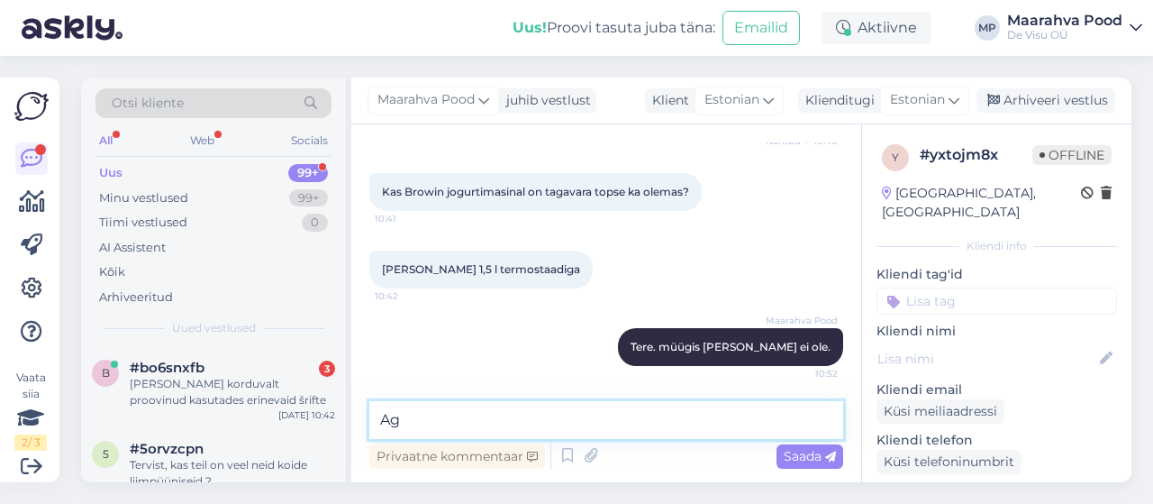
type textarea "A"
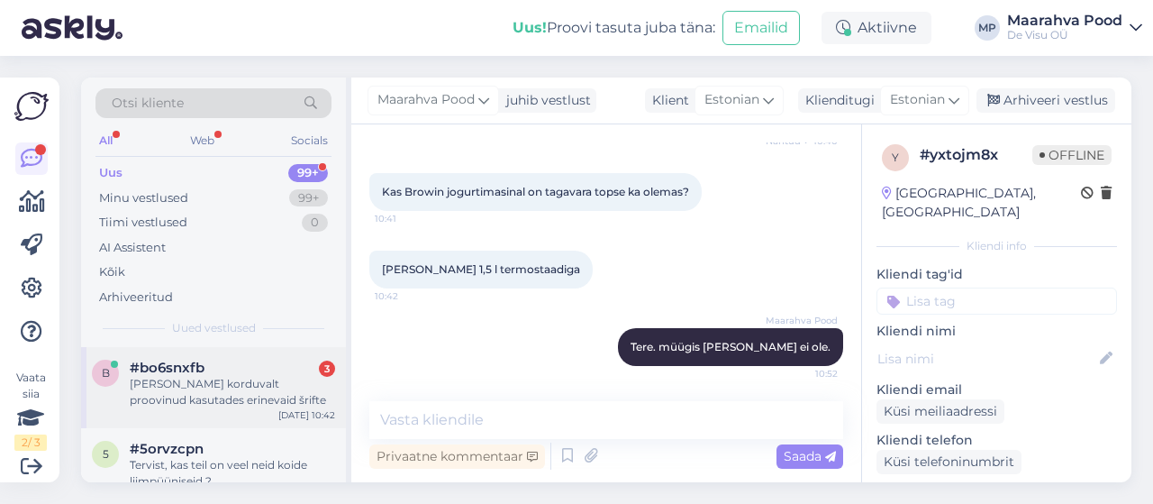
click at [175, 402] on div "[PERSON_NAME] korduvalt proovinud kasutades erinevaid šrifte" at bounding box center [232, 392] width 205 height 32
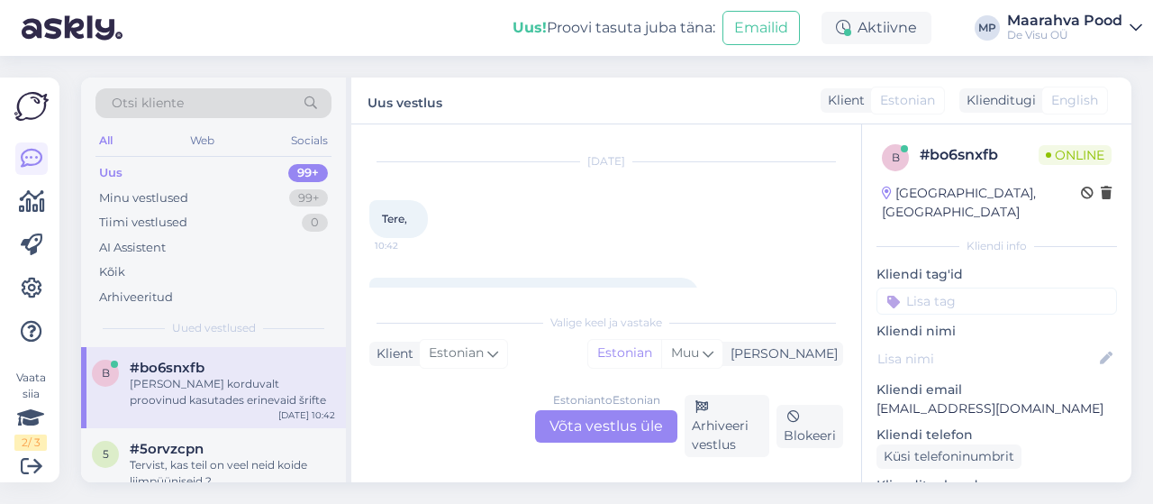
click at [596, 426] on div "Estonian to Estonian Võta vestlus üle" at bounding box center [606, 426] width 142 height 32
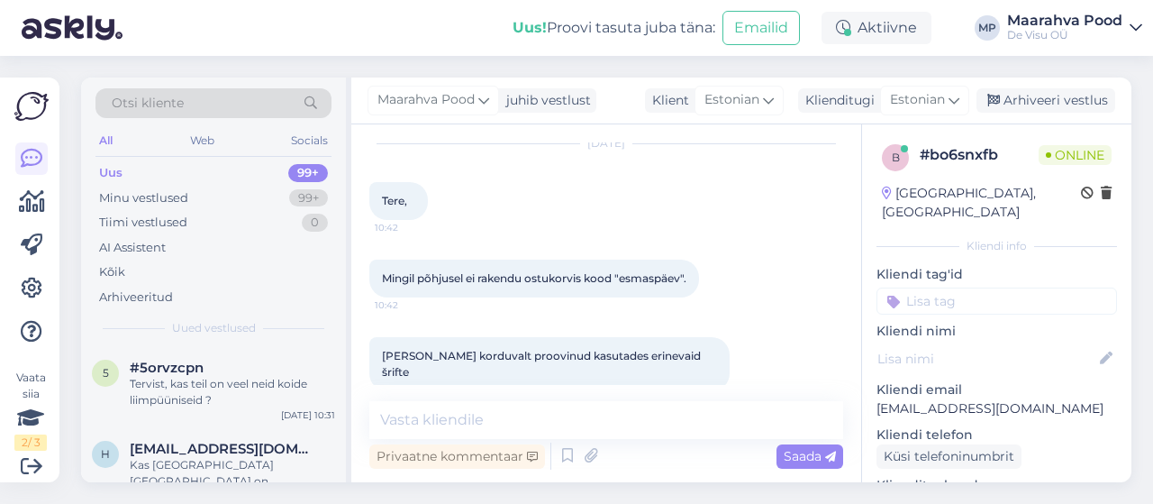
scroll to position [65, 0]
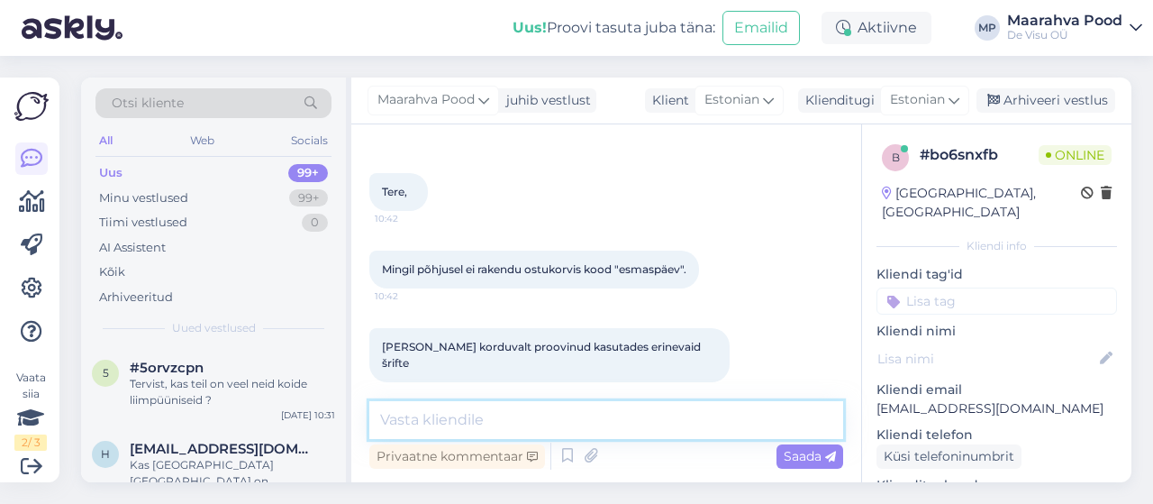
click at [468, 428] on textarea at bounding box center [606, 420] width 474 height 38
type textarea "Tere. hetkel peaks kenasti toimima kohe vaatan"
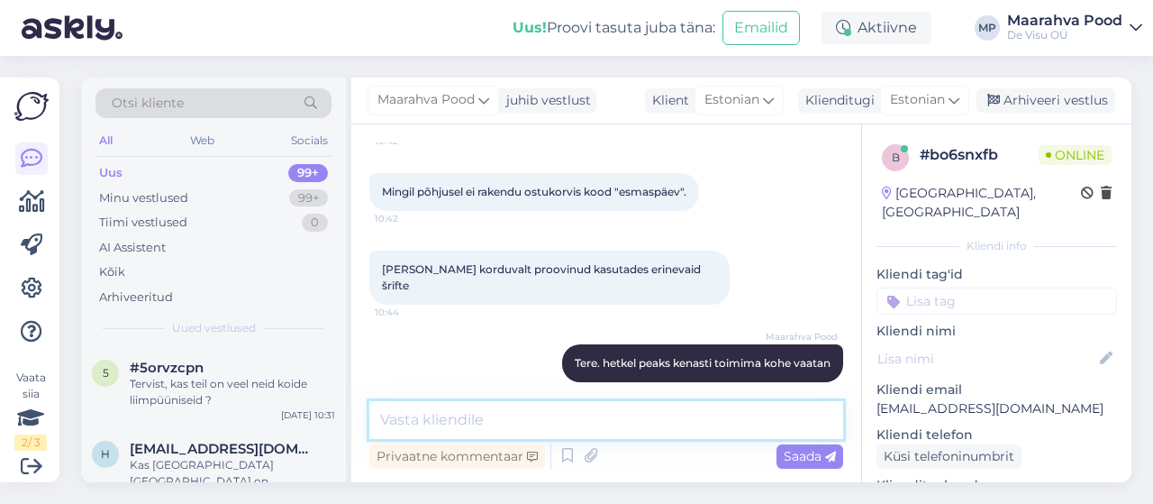
click at [476, 419] on textarea at bounding box center [606, 420] width 474 height 38
type textarea "[PERSON_NAME] ja kasuta vajutage ka"
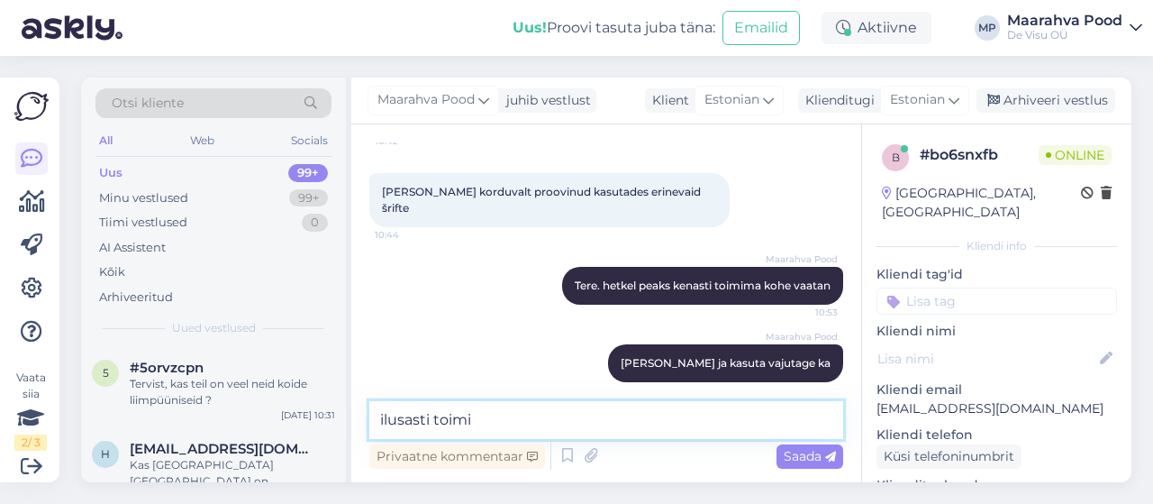
type textarea "ilusasti toimib"
